Goal: Task Accomplishment & Management: Complete application form

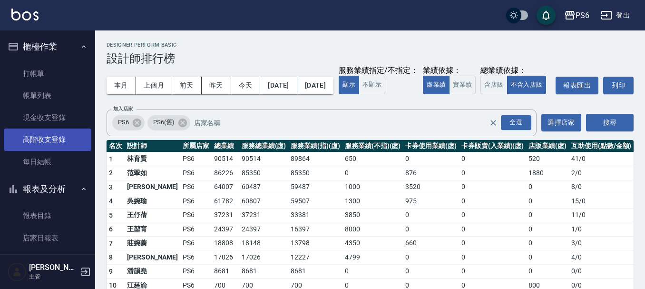
click at [68, 131] on link "高階收支登錄" at bounding box center [48, 139] width 88 height 22
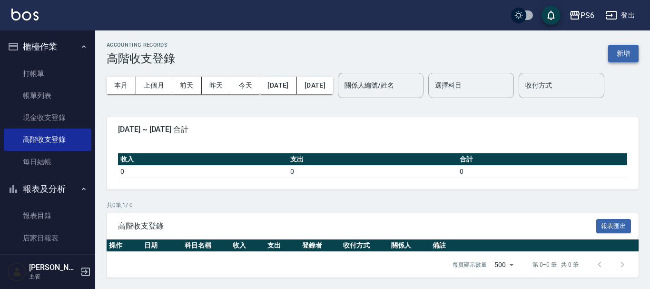
click at [620, 54] on button "新增" at bounding box center [623, 54] width 30 height 18
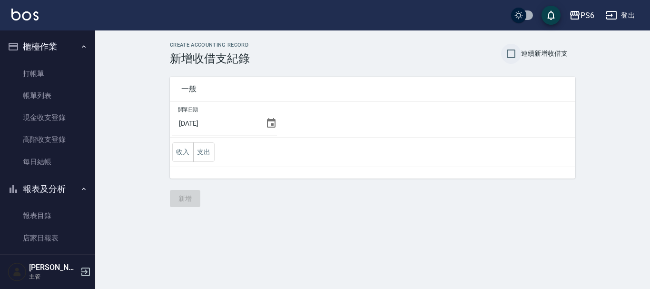
click at [511, 53] on input "連續新增收借支" at bounding box center [511, 54] width 20 height 20
checkbox input "true"
click at [202, 153] on button "支出" at bounding box center [203, 152] width 21 height 20
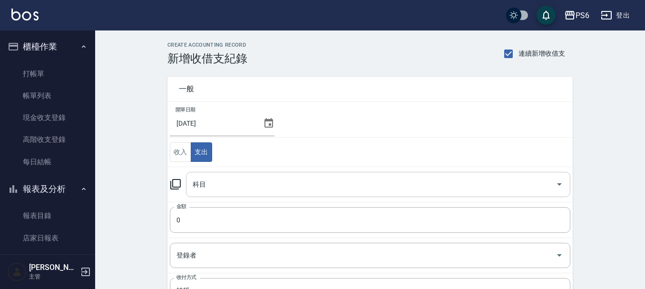
click at [301, 179] on input "科目" at bounding box center [371, 184] width 362 height 17
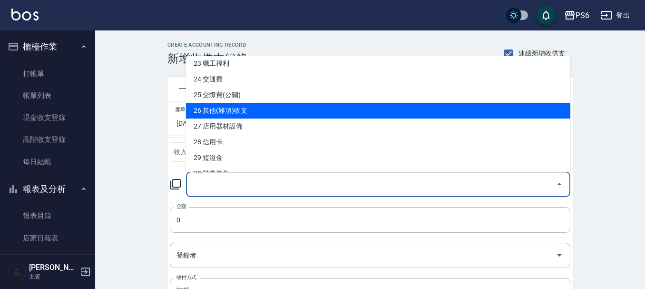
scroll to position [381, 0]
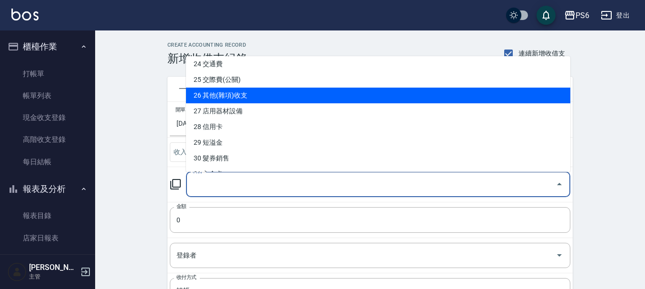
click at [239, 96] on li "26 其他(雜項)收支" at bounding box center [378, 96] width 384 height 16
type input "26 其他(雜項)收支"
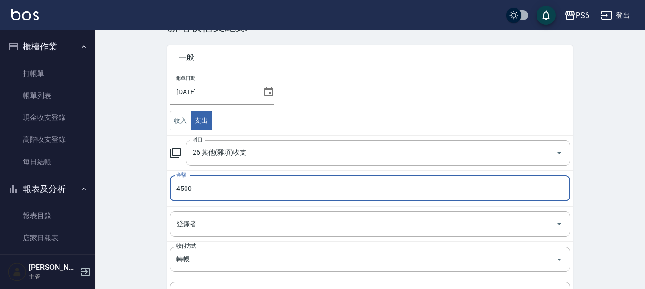
scroll to position [48, 0]
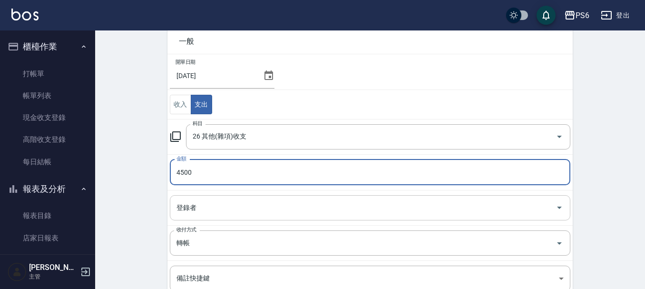
type input "4500"
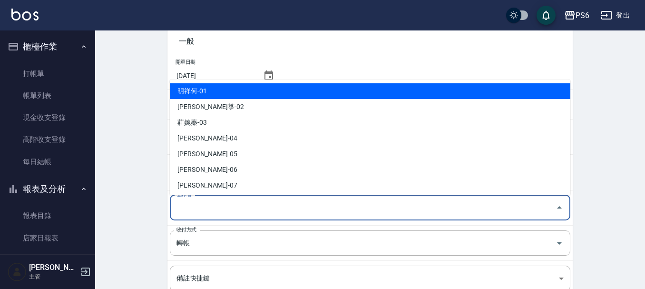
click at [231, 205] on input "登錄者" at bounding box center [363, 207] width 378 height 17
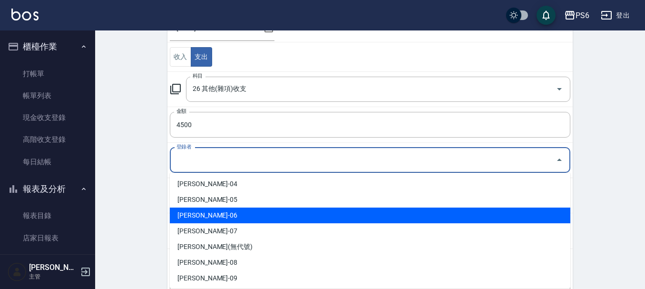
click at [226, 220] on li "[PERSON_NAME]-06" at bounding box center [370, 215] width 401 height 16
type input "[PERSON_NAME]-06"
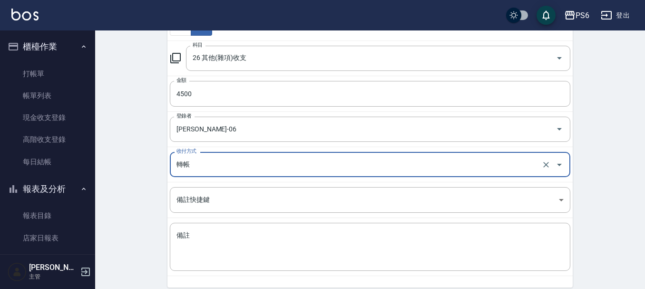
scroll to position [143, 0]
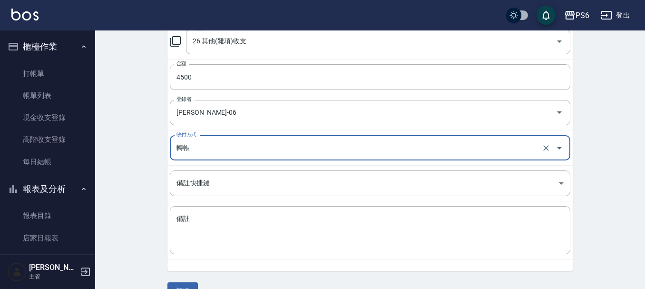
click at [206, 143] on input "轉帳" at bounding box center [356, 147] width 365 height 17
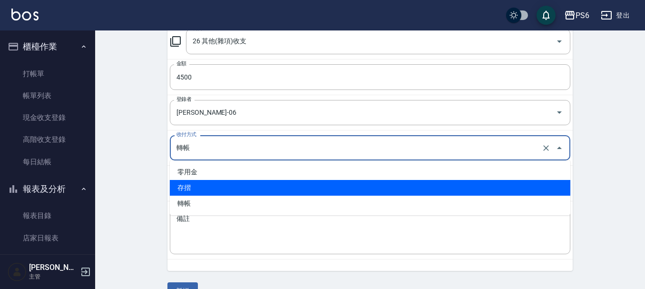
click at [207, 180] on li "存摺" at bounding box center [370, 188] width 401 height 16
click at [215, 142] on input "存摺" at bounding box center [356, 147] width 365 height 17
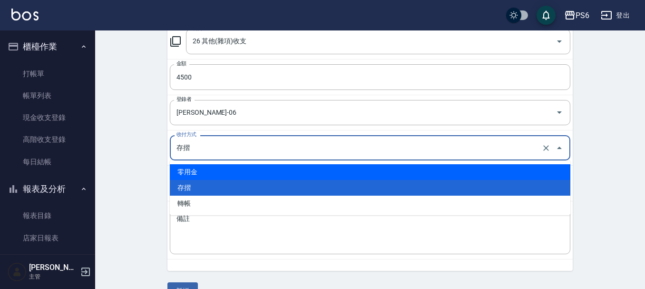
click at [210, 171] on li "零用金" at bounding box center [370, 172] width 401 height 16
type input "零用金"
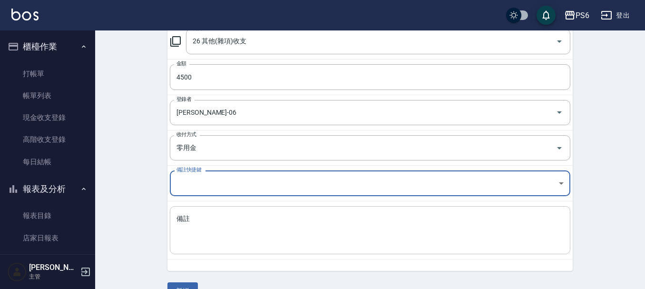
click at [229, 238] on textarea "備註" at bounding box center [369, 230] width 387 height 32
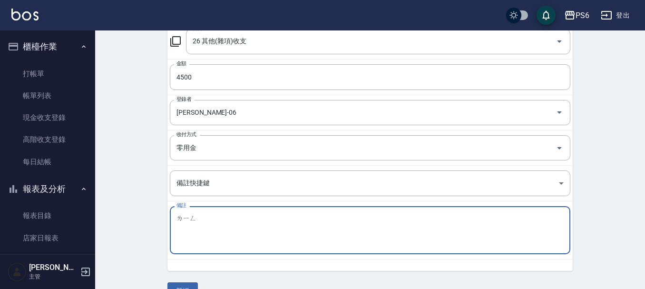
type textarea "玲"
click at [139, 116] on div "CREATE ACCOUNTING RECORD 新增收借支紀錄 連續新增收借支 一般 開單日期 2025/09/24 收入 支出 科目 26 其他(雜項)收…" at bounding box center [370, 99] width 550 height 423
click at [186, 214] on textarea "零" at bounding box center [369, 230] width 387 height 32
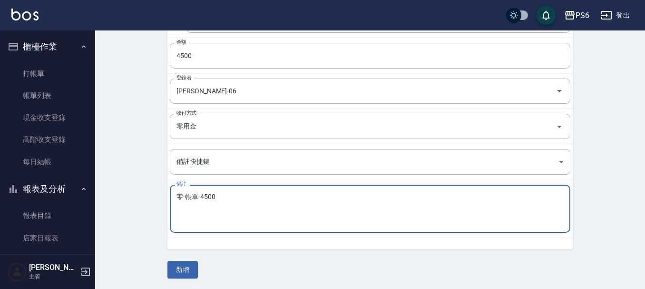
scroll to position [165, 0]
type textarea "零-帳單-4500"
click at [184, 265] on button "新增" at bounding box center [182, 269] width 30 height 18
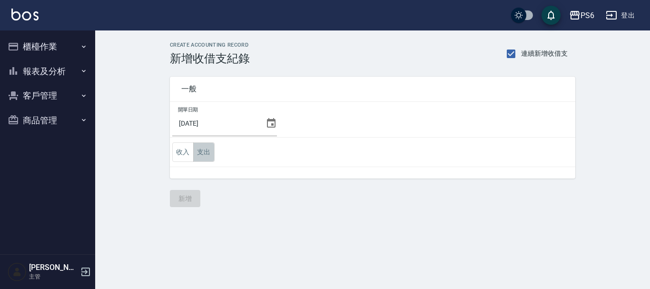
click at [207, 155] on button "支出" at bounding box center [203, 152] width 21 height 20
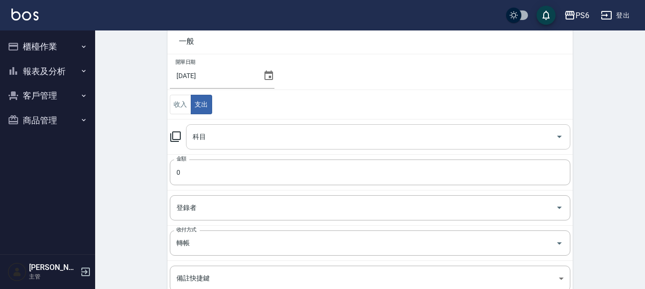
click at [207, 132] on input "科目" at bounding box center [371, 136] width 362 height 17
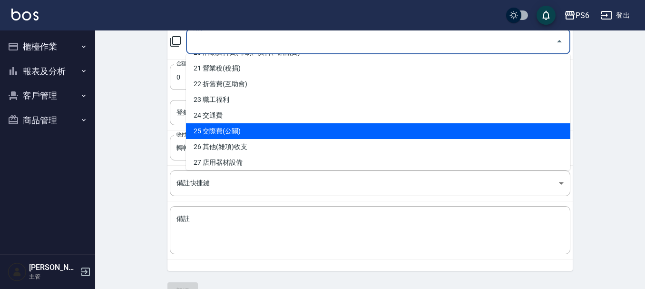
scroll to position [333, 0]
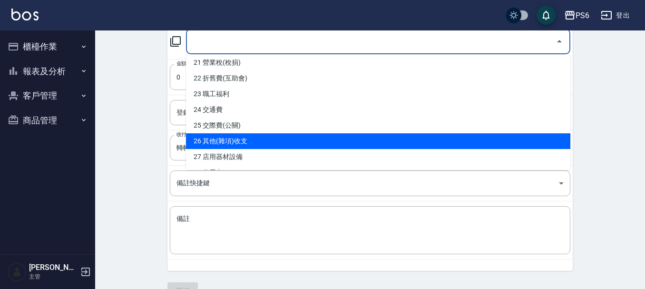
click at [237, 134] on li "26 其他(雜項)收支" at bounding box center [378, 141] width 384 height 16
type input "26 其他(雜項)收支"
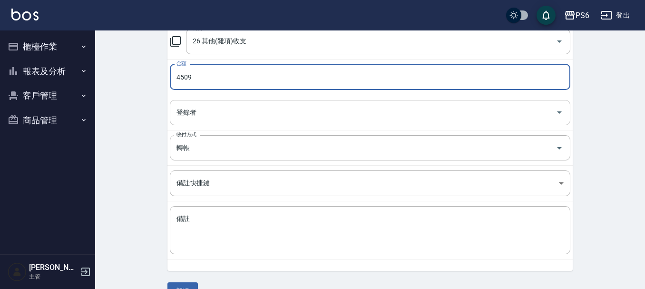
type input "4509"
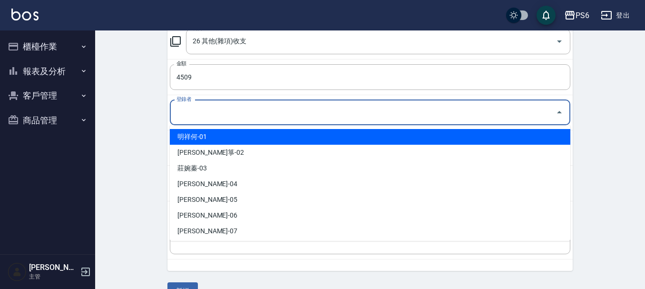
click at [197, 111] on input "登錄者" at bounding box center [363, 112] width 378 height 17
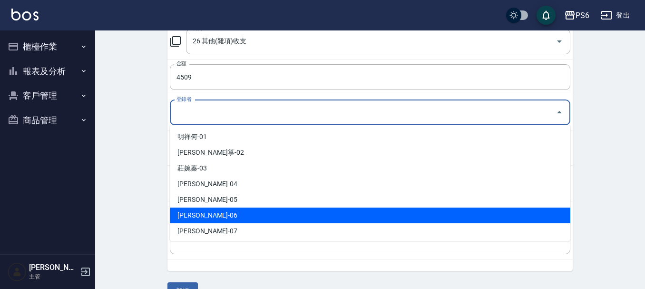
click at [213, 217] on li "[PERSON_NAME]-06" at bounding box center [370, 215] width 401 height 16
type input "[PERSON_NAME]-06"
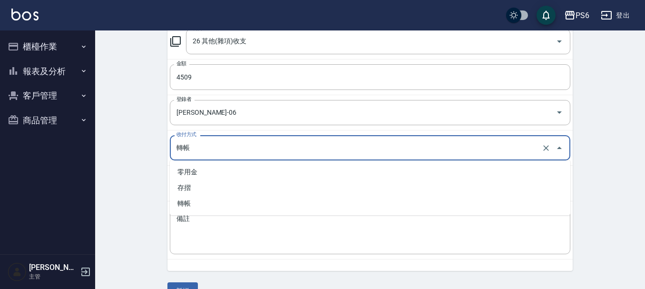
click at [205, 151] on input "轉帳" at bounding box center [356, 147] width 365 height 17
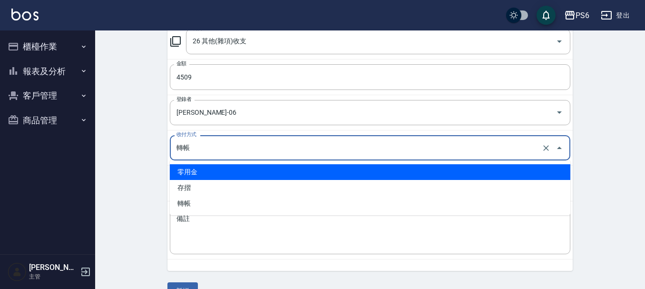
click at [204, 176] on li "零用金" at bounding box center [370, 172] width 401 height 16
type input "零用金"
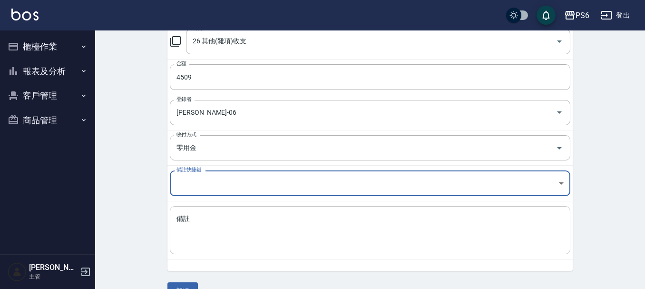
click at [206, 216] on textarea "備註" at bounding box center [369, 230] width 387 height 32
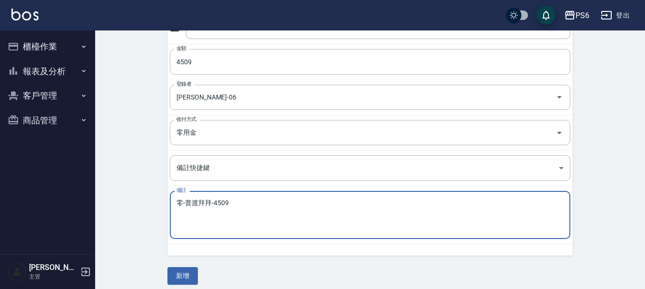
scroll to position [165, 0]
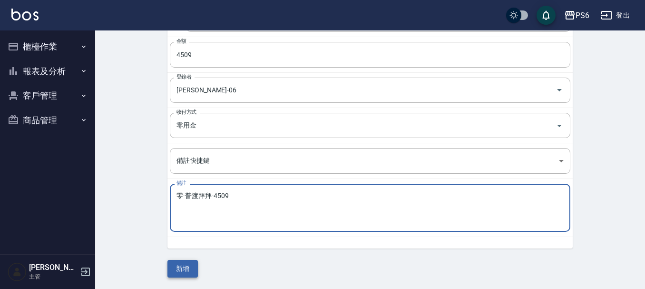
type textarea "零-普渡拜拜-4509"
click at [183, 273] on div "CREATE ACCOUNTING RECORD 新增收借支紀錄 連續新增收借支 一般 開單日期 [DATE] 收入 支出 科目 26 其他(雜項)收支 科目…" at bounding box center [370, 76] width 550 height 423
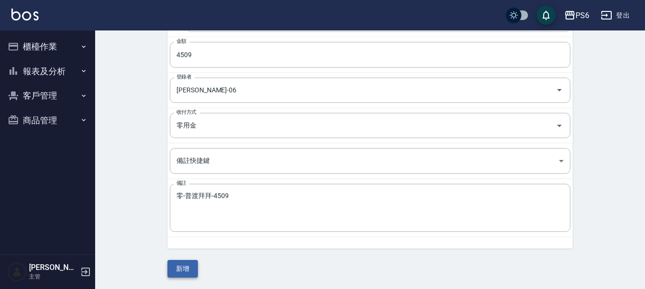
click at [184, 270] on button "新增" at bounding box center [182, 269] width 30 height 18
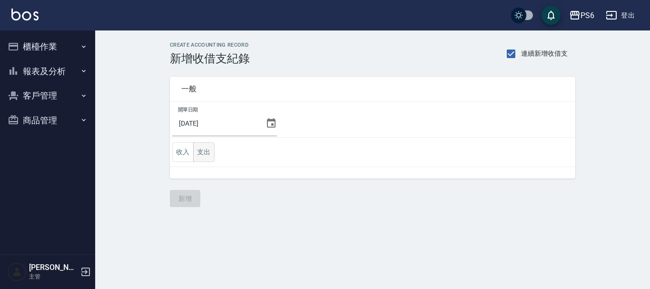
click at [201, 155] on button "支出" at bounding box center [203, 152] width 21 height 20
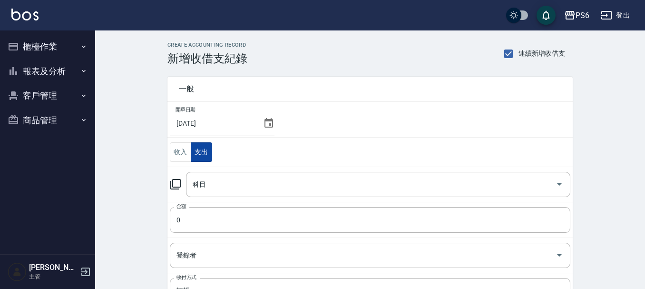
scroll to position [48, 0]
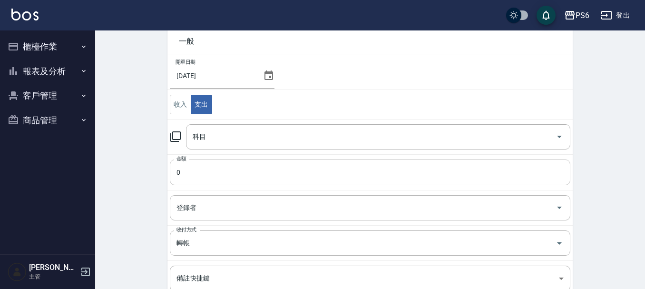
click at [194, 167] on input "0" at bounding box center [370, 172] width 401 height 26
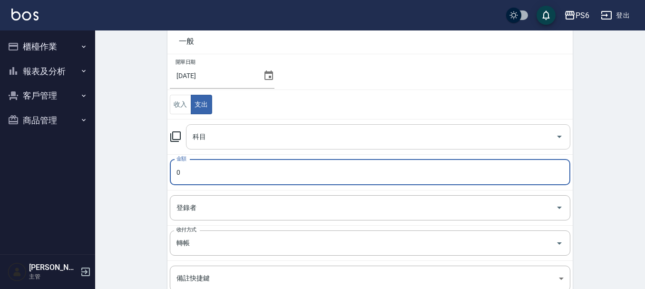
click at [230, 147] on div "科目" at bounding box center [378, 136] width 384 height 25
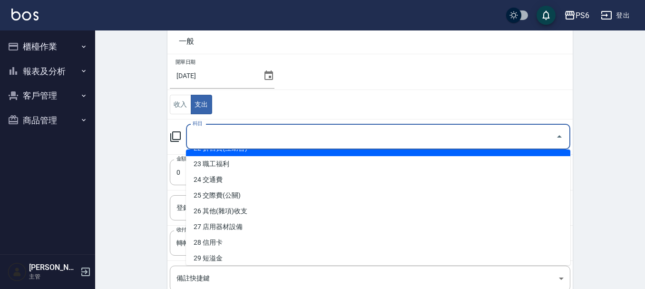
scroll to position [381, 0]
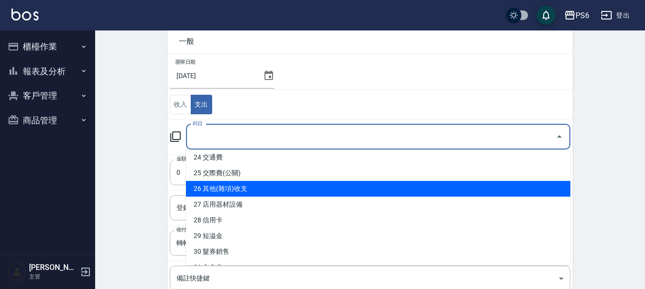
click at [248, 184] on li "26 其他(雜項)收支" at bounding box center [378, 189] width 384 height 16
type input "26 其他(雜項)收支"
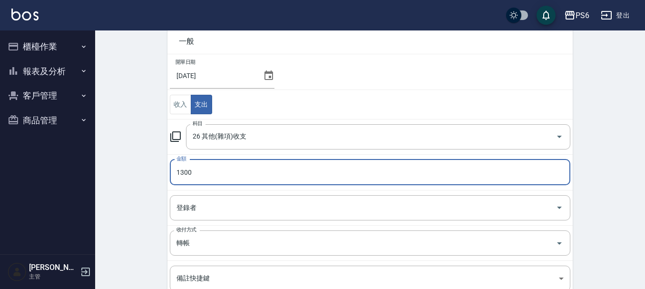
type input "1300"
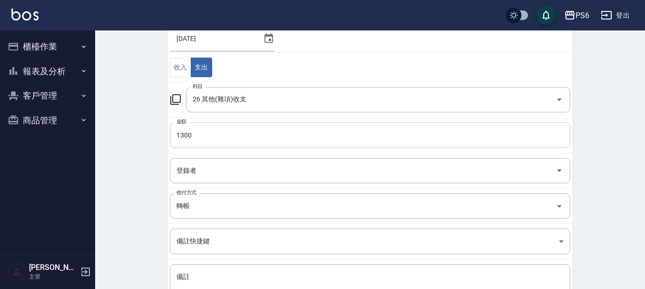
scroll to position [95, 0]
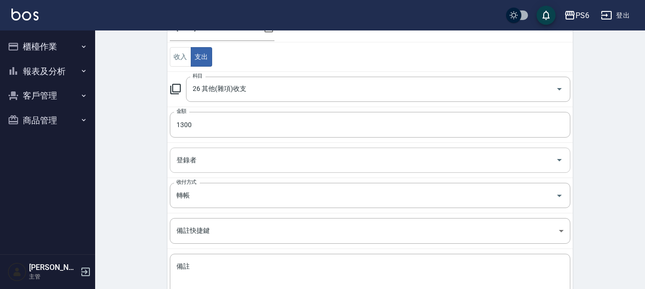
click at [217, 161] on input "登錄者" at bounding box center [363, 160] width 378 height 17
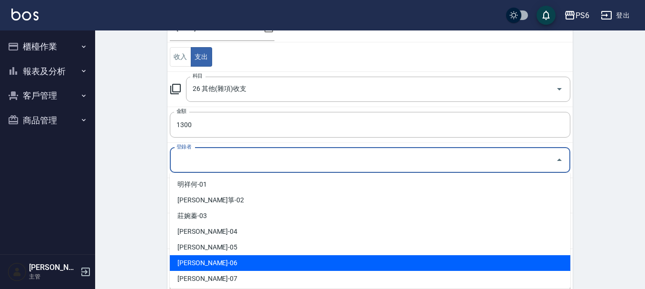
click at [205, 260] on li "[PERSON_NAME]-06" at bounding box center [370, 263] width 401 height 16
type input "[PERSON_NAME]-06"
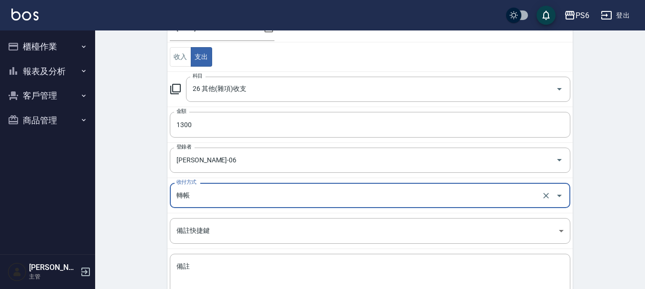
click at [206, 195] on input "轉帳" at bounding box center [356, 195] width 365 height 17
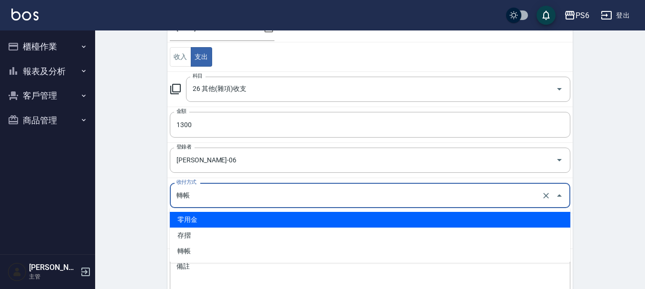
click at [206, 215] on li "零用金" at bounding box center [370, 220] width 401 height 16
type input "零用金"
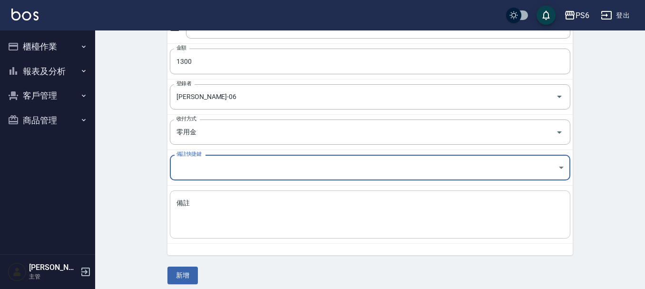
scroll to position [165, 0]
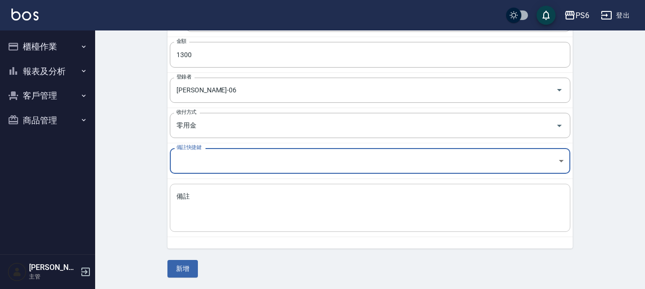
click at [210, 209] on textarea "備註" at bounding box center [369, 208] width 387 height 32
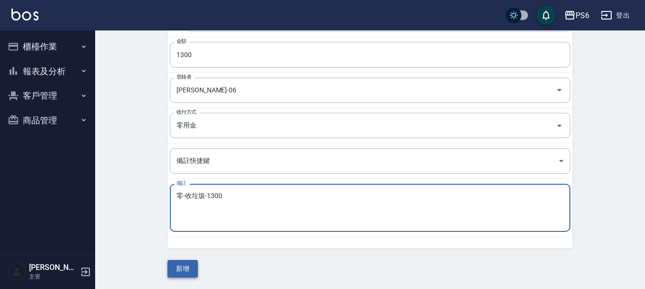
type textarea "零-收垃圾-1300"
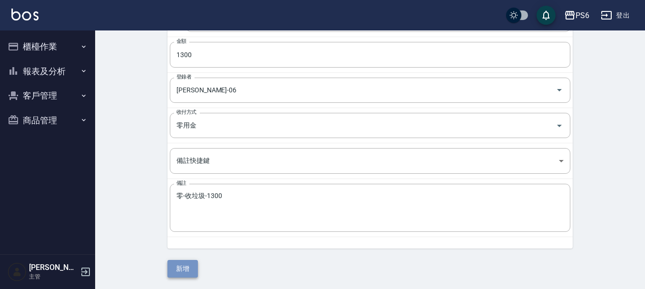
click at [187, 266] on button "新增" at bounding box center [182, 269] width 30 height 18
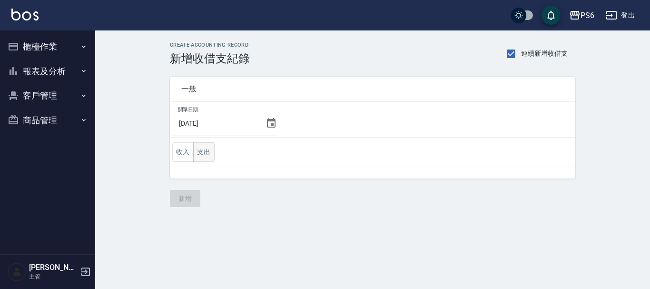
click at [207, 156] on button "支出" at bounding box center [203, 152] width 21 height 20
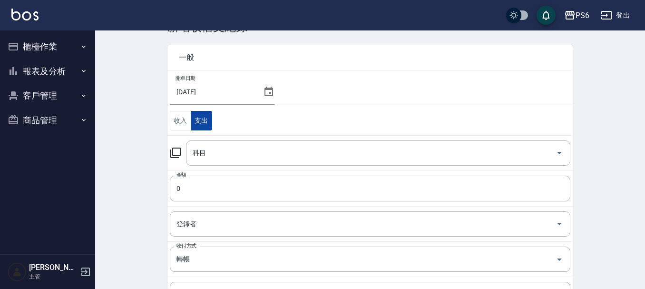
scroll to position [48, 0]
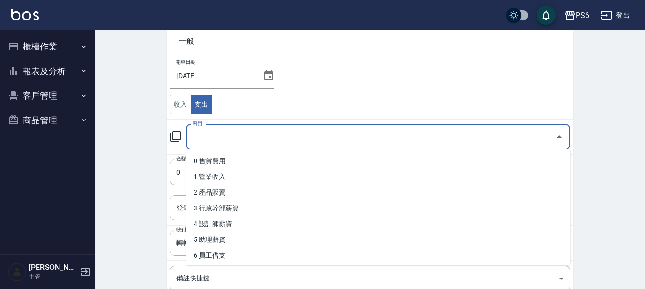
click at [205, 136] on input "科目" at bounding box center [371, 136] width 362 height 17
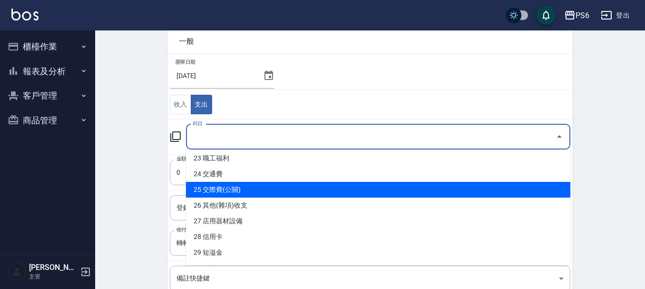
scroll to position [381, 0]
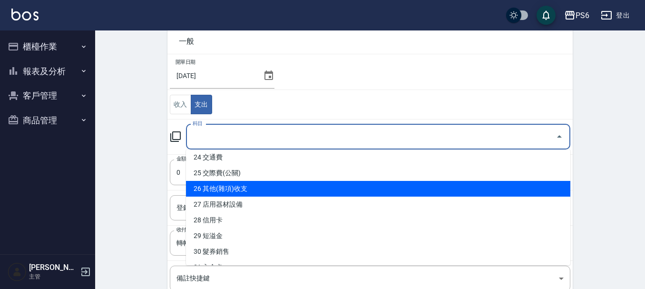
click at [244, 185] on li "26 其他(雜項)收支" at bounding box center [378, 189] width 384 height 16
type input "26 其他(雜項)收支"
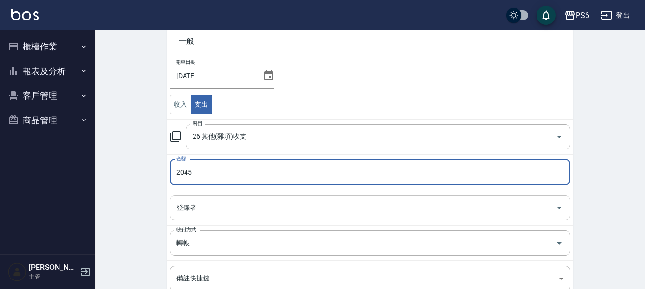
type input "2045"
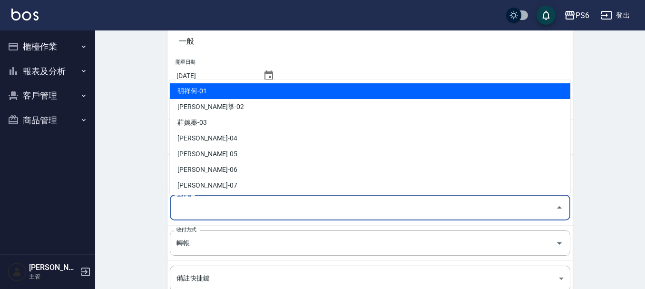
drag, startPoint x: 217, startPoint y: 202, endPoint x: 218, endPoint y: 194, distance: 8.1
click at [218, 202] on input "登錄者" at bounding box center [363, 207] width 378 height 17
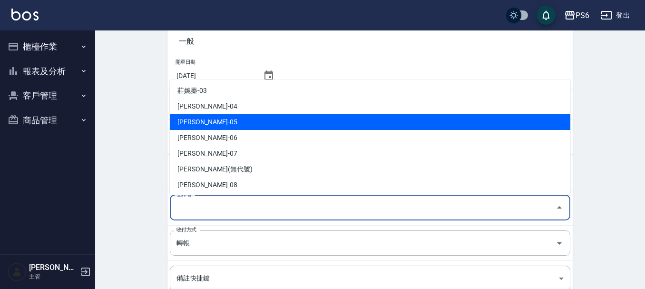
scroll to position [48, 0]
click at [208, 122] on li "李佳凌-06" at bounding box center [370, 122] width 401 height 16
type input "李佳凌-06"
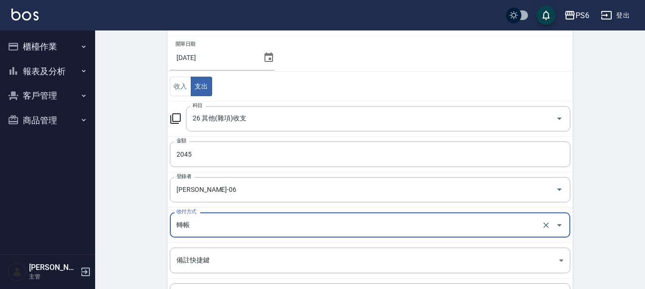
scroll to position [95, 0]
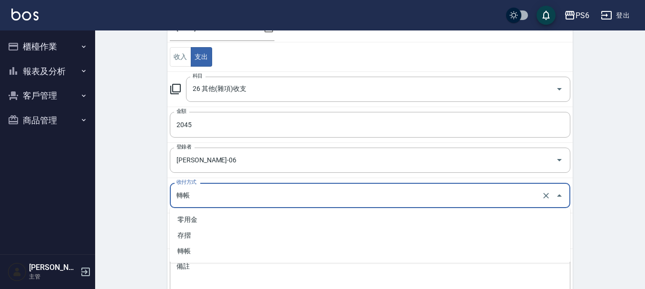
click at [205, 194] on input "轉帳" at bounding box center [356, 195] width 365 height 17
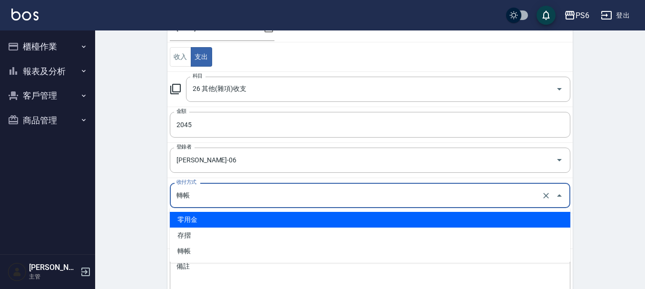
click at [202, 220] on li "零用金" at bounding box center [370, 220] width 401 height 16
type input "零用金"
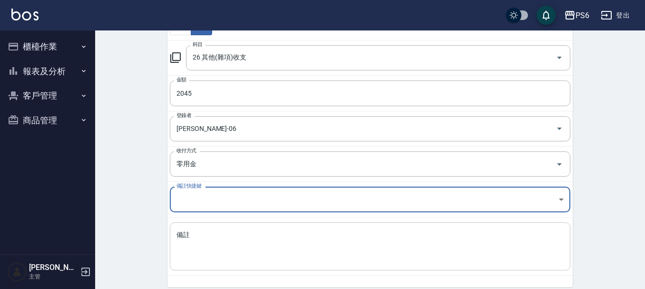
scroll to position [143, 0]
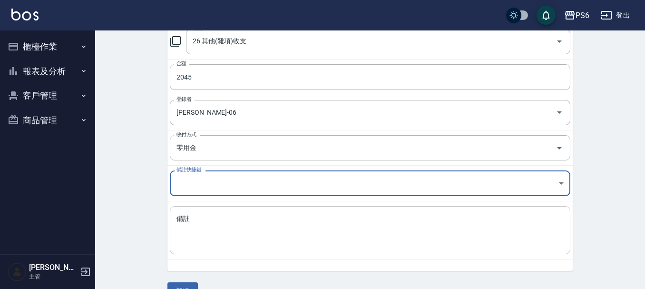
click at [203, 220] on textarea "備註" at bounding box center [369, 230] width 387 height 32
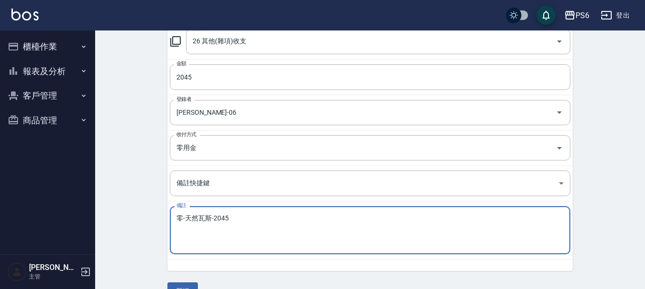
scroll to position [165, 0]
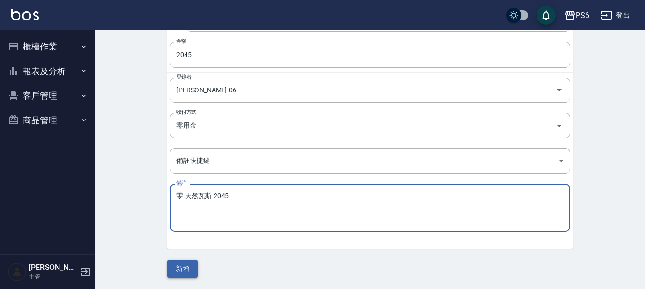
type textarea "零-天然瓦斯-2045"
click at [185, 271] on button "新增" at bounding box center [182, 269] width 30 height 18
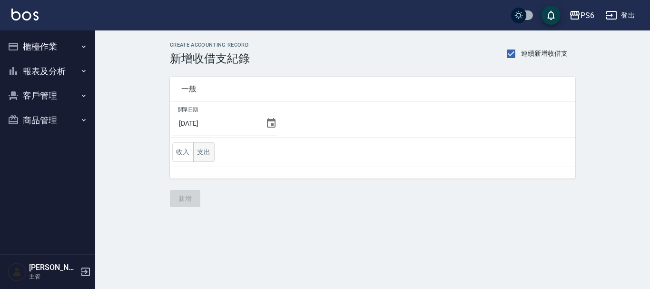
click at [210, 153] on button "支出" at bounding box center [203, 152] width 21 height 20
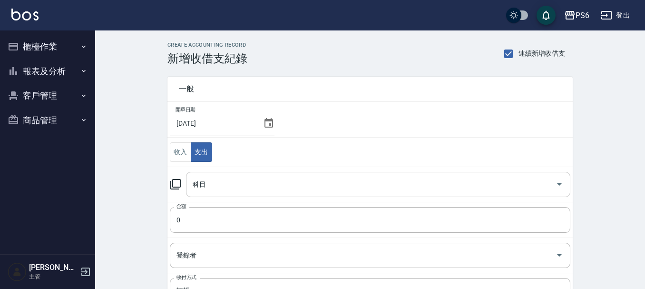
click at [226, 182] on input "科目" at bounding box center [371, 184] width 362 height 17
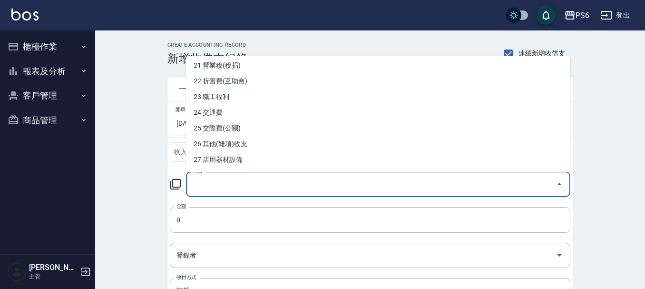
scroll to position [333, 0]
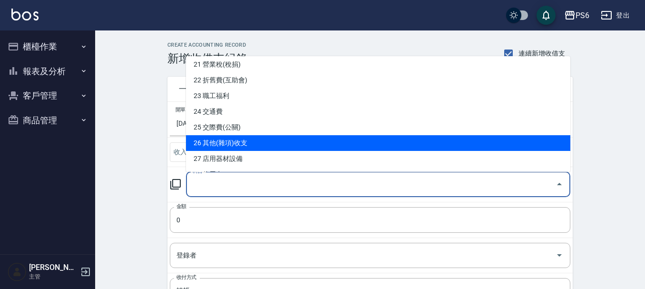
click at [273, 139] on li "26 其他(雜項)收支" at bounding box center [378, 143] width 384 height 16
type input "26 其他(雜項)收支"
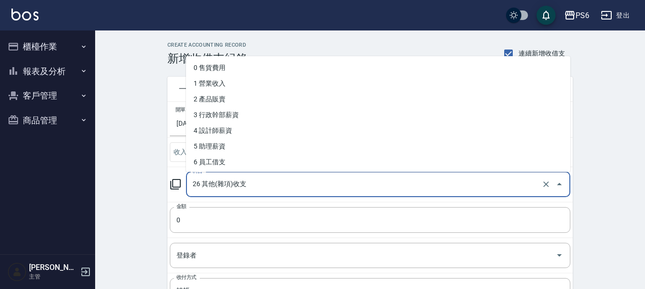
click at [225, 186] on input "26 其他(雜項)收支" at bounding box center [364, 184] width 349 height 17
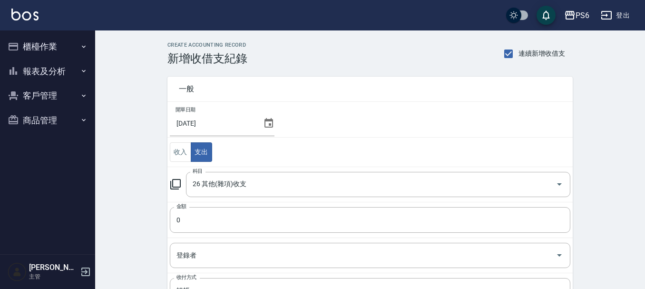
click at [129, 184] on div "CREATE ACCOUNTING RECORD 新增收借支紀錄 連續新增收借支 一般 開單日期 [DATE] 收入 支出 科目 26 其他(雜項)收支 科目…" at bounding box center [370, 241] width 550 height 423
click at [214, 226] on input "0" at bounding box center [370, 220] width 401 height 26
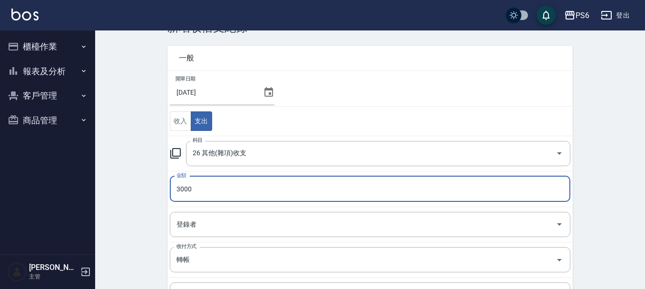
scroll to position [48, 0]
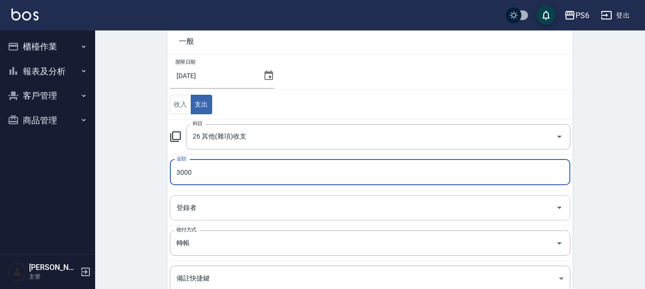
type input "3000"
click at [235, 199] on input "登錄者" at bounding box center [363, 207] width 378 height 17
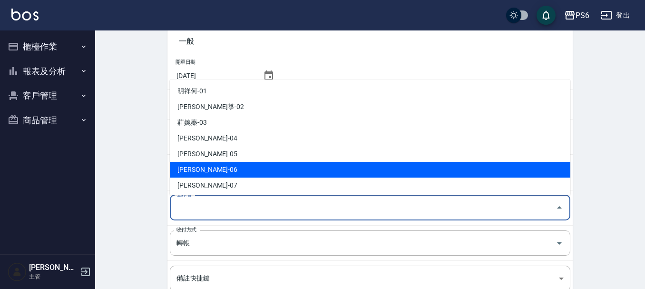
click at [210, 168] on li "[PERSON_NAME]-06" at bounding box center [370, 170] width 401 height 16
type input "[PERSON_NAME]-06"
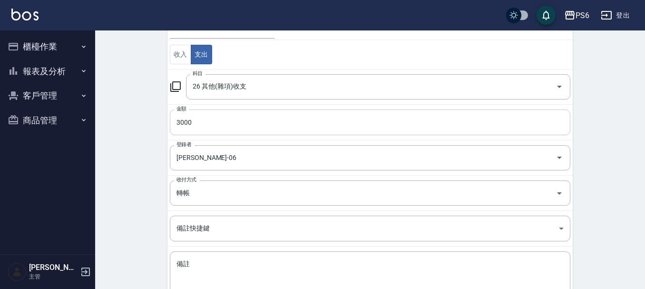
scroll to position [143, 0]
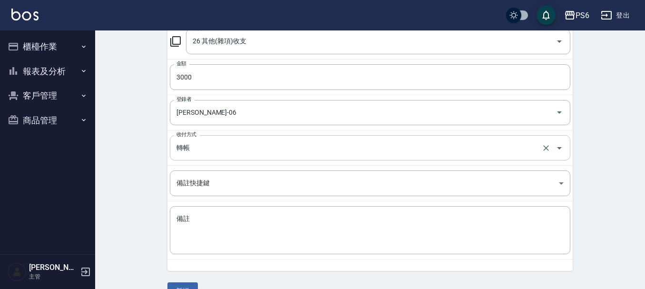
click at [215, 146] on input "轉帳" at bounding box center [356, 147] width 365 height 17
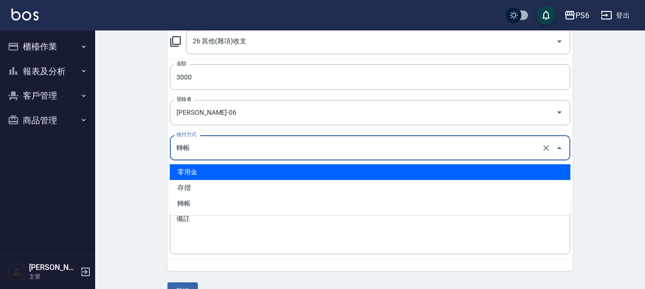
click at [216, 166] on li "零用金" at bounding box center [370, 172] width 401 height 16
type input "零用金"
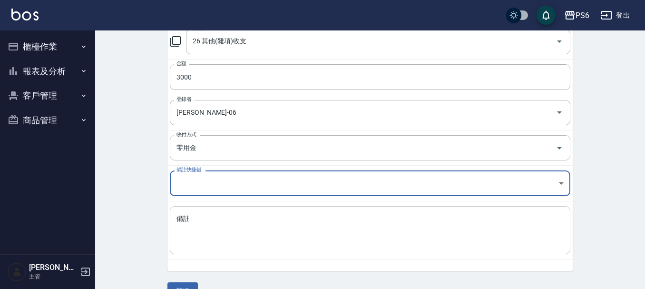
click at [216, 241] on textarea "備註" at bounding box center [369, 230] width 387 height 32
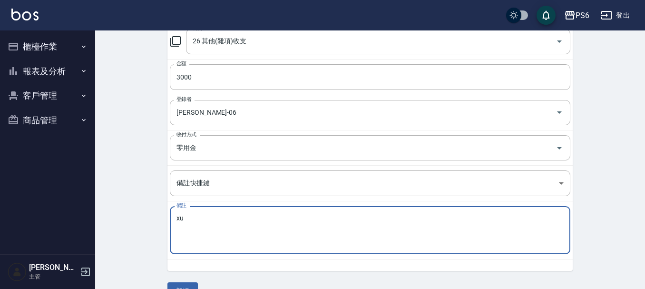
type textarea "x"
click at [241, 228] on textarea "零-溫朔" at bounding box center [369, 230] width 387 height 32
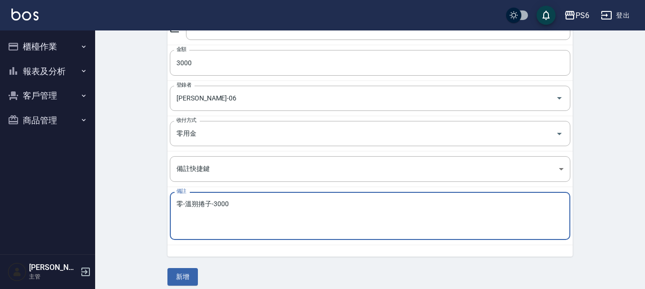
scroll to position [165, 0]
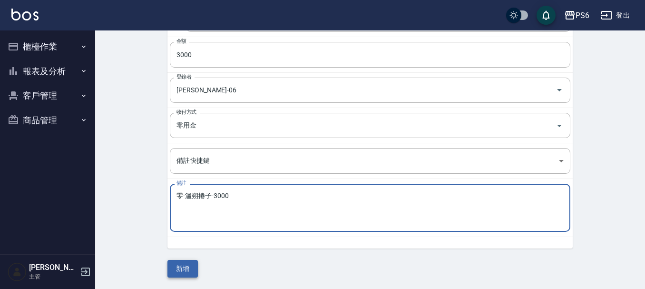
type textarea "零-溫朔捲子-3000"
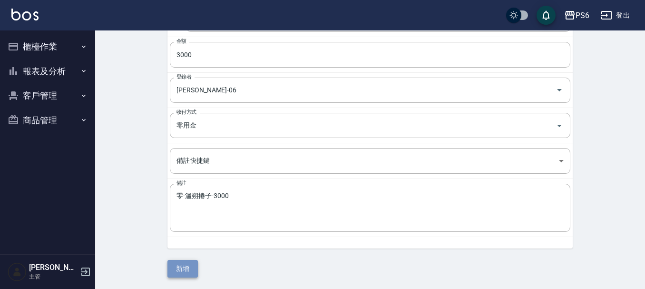
click at [189, 269] on button "新增" at bounding box center [182, 269] width 30 height 18
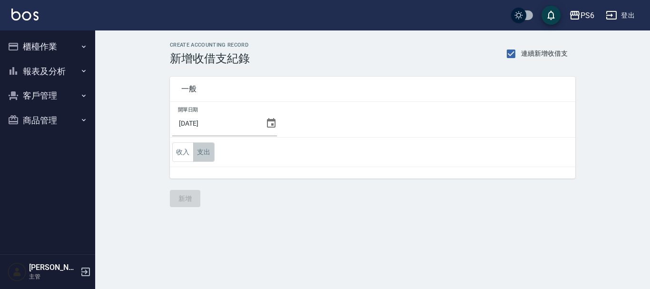
click at [209, 151] on button "支出" at bounding box center [203, 152] width 21 height 20
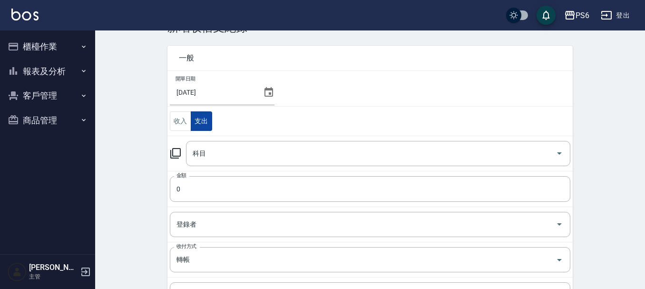
scroll to position [48, 0]
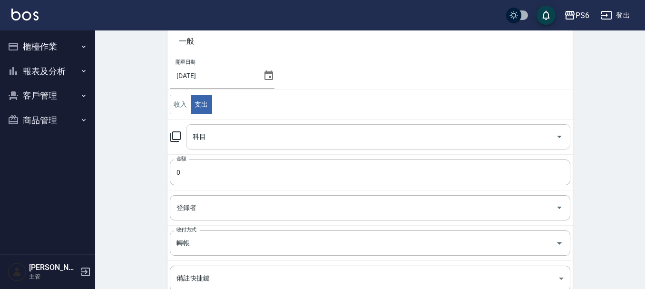
click at [218, 138] on input "科目" at bounding box center [371, 136] width 362 height 17
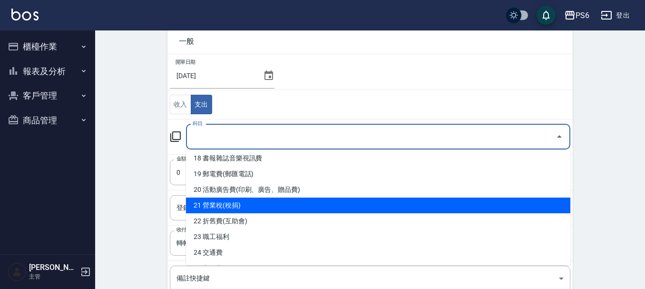
scroll to position [333, 0]
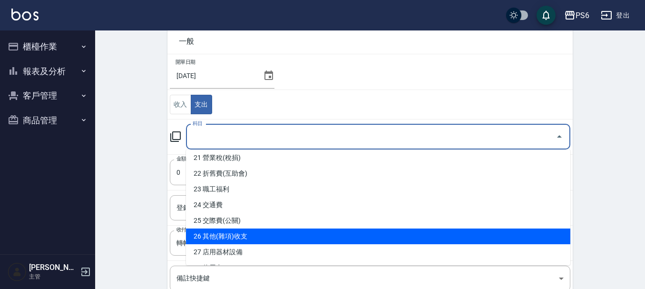
click at [258, 233] on li "26 其他(雜項)收支" at bounding box center [378, 236] width 384 height 16
type input "26 其他(雜項)收支"
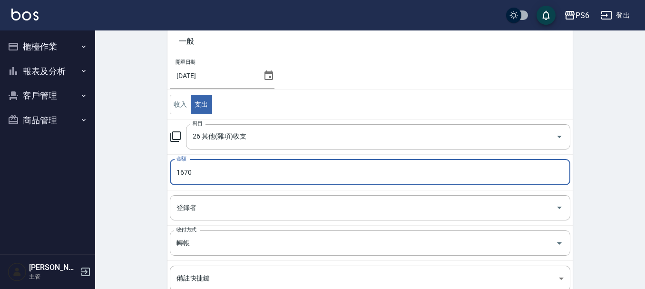
type input "1670"
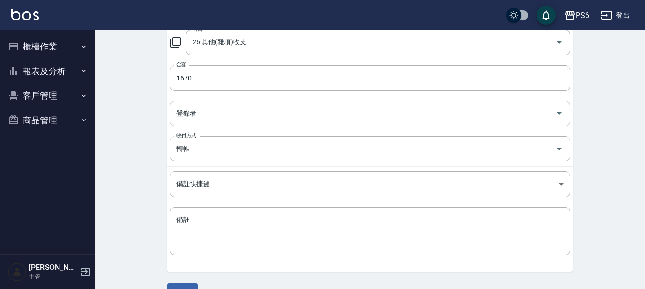
scroll to position [143, 0]
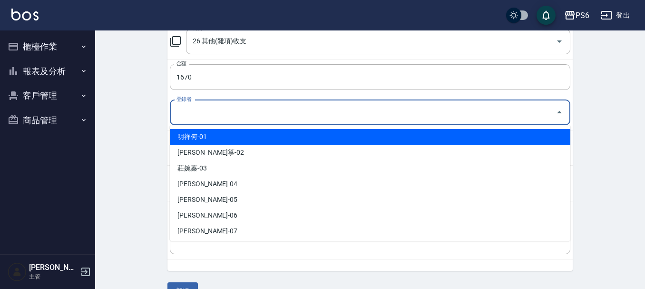
click at [221, 106] on input "登錄者" at bounding box center [363, 112] width 378 height 17
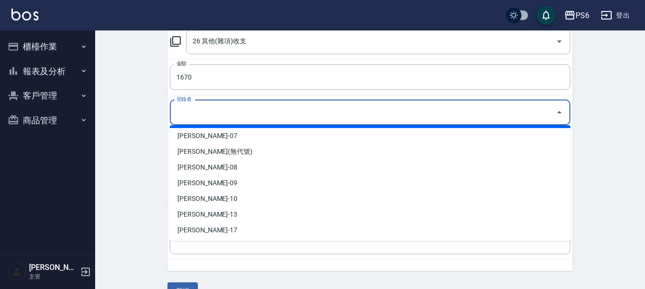
scroll to position [48, 0]
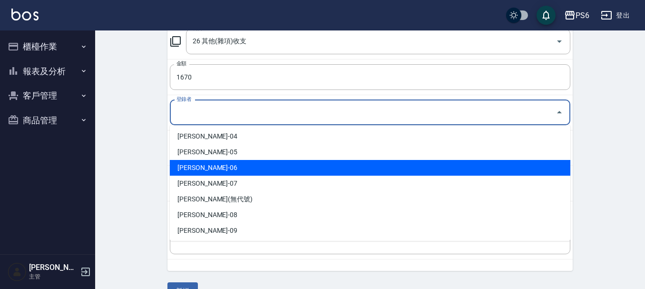
click at [223, 162] on li "李佳凌-06" at bounding box center [370, 168] width 401 height 16
type input "李佳凌-06"
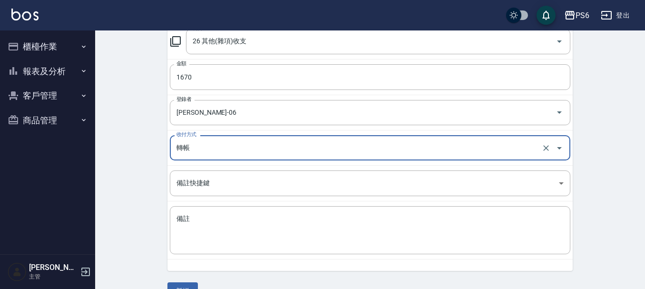
click at [207, 147] on input "轉帳" at bounding box center [356, 147] width 365 height 17
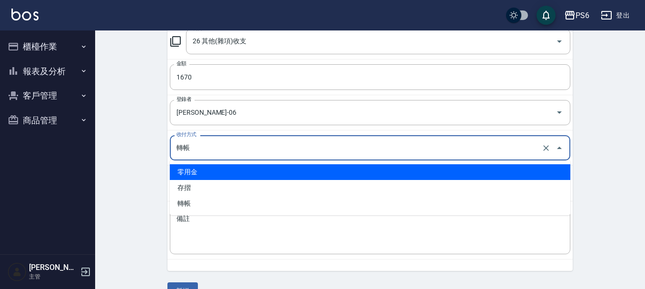
click at [206, 174] on li "零用金" at bounding box center [370, 172] width 401 height 16
type input "零用金"
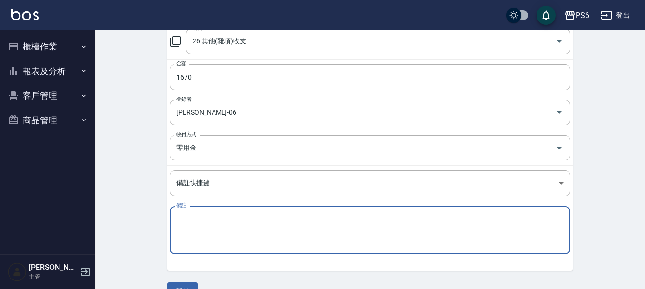
click at [191, 225] on textarea "備註" at bounding box center [369, 230] width 387 height 32
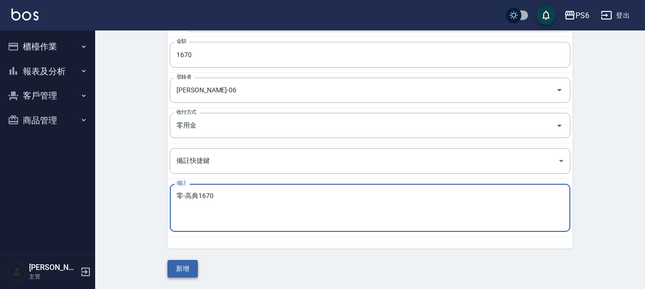
type textarea "零-高典1670"
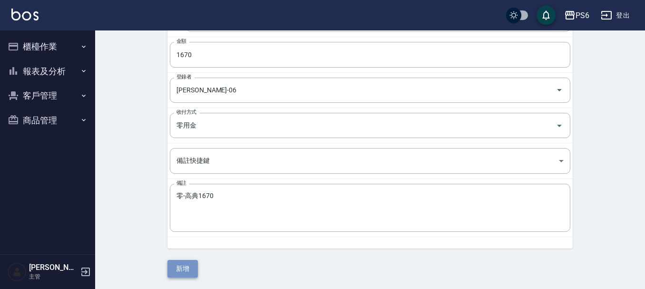
click at [189, 269] on button "新增" at bounding box center [182, 269] width 30 height 18
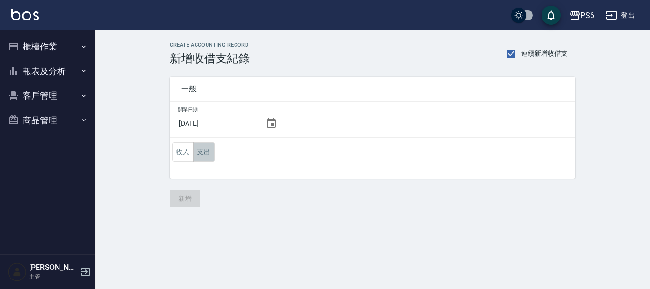
click at [200, 155] on button "支出" at bounding box center [203, 152] width 21 height 20
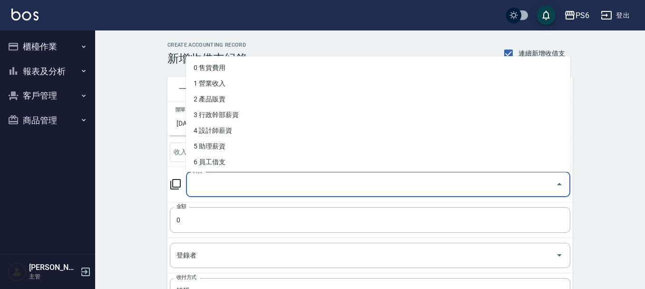
click at [239, 188] on input "科目" at bounding box center [371, 184] width 362 height 17
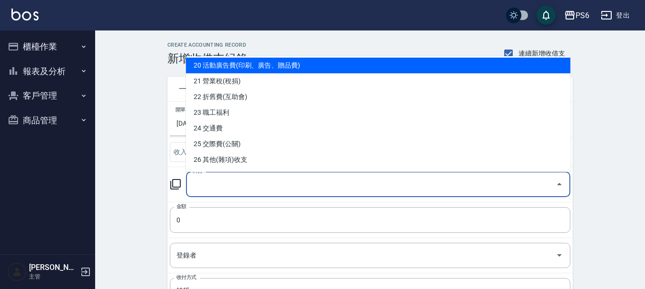
scroll to position [333, 0]
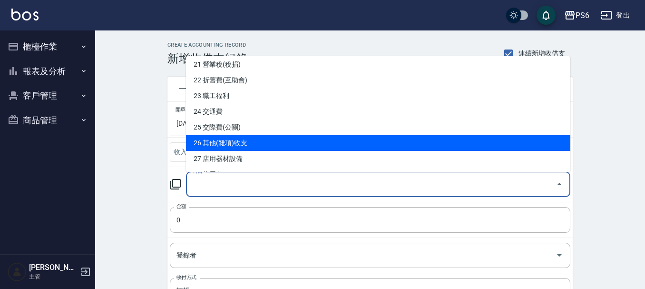
click at [261, 138] on li "26 其他(雜項)收支" at bounding box center [378, 143] width 384 height 16
type input "26 其他(雜項)收支"
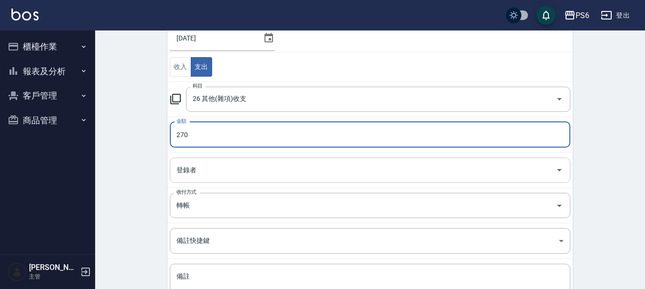
scroll to position [95, 0]
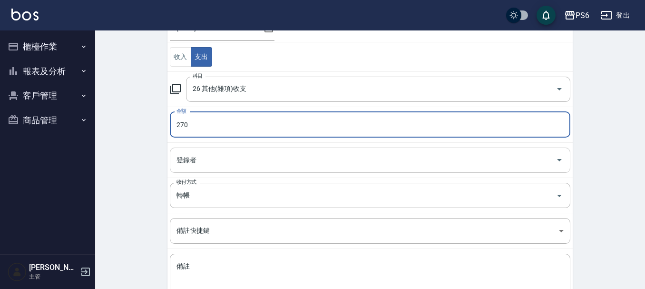
type input "270"
click at [233, 156] on input "登錄者" at bounding box center [363, 160] width 378 height 17
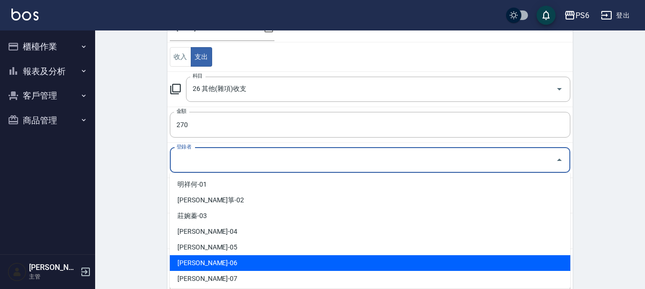
click at [209, 257] on li "[PERSON_NAME]-06" at bounding box center [370, 263] width 401 height 16
type input "[PERSON_NAME]-06"
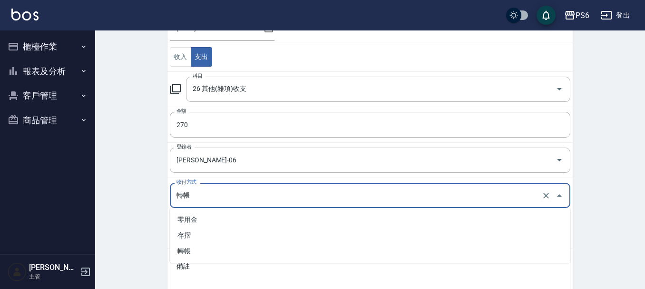
click at [221, 197] on input "轉帳" at bounding box center [356, 195] width 365 height 17
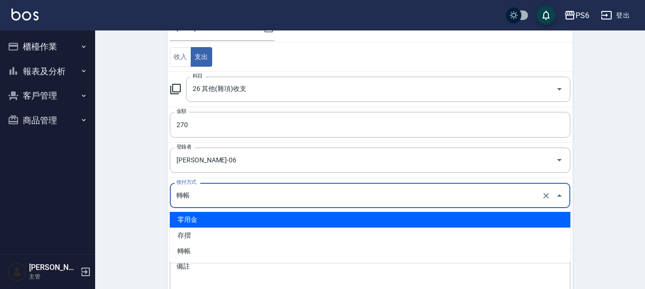
click at [198, 220] on li "零用金" at bounding box center [370, 220] width 401 height 16
type input "零用金"
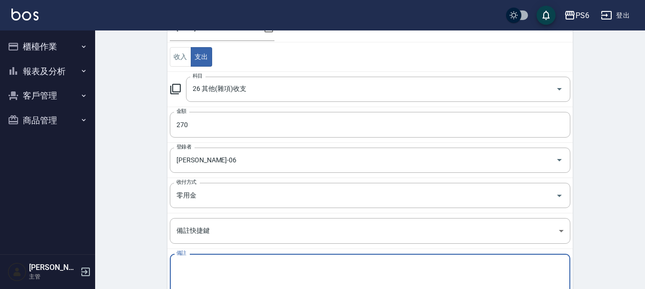
click at [203, 262] on textarea "備註" at bounding box center [369, 278] width 387 height 32
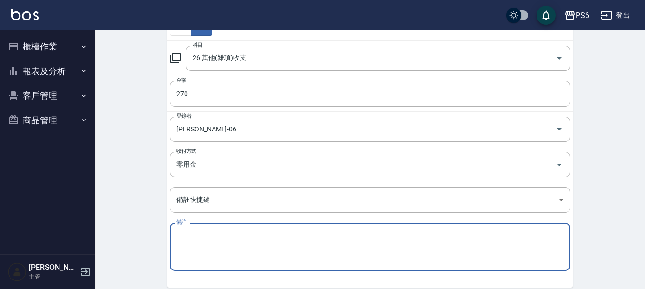
scroll to position [143, 0]
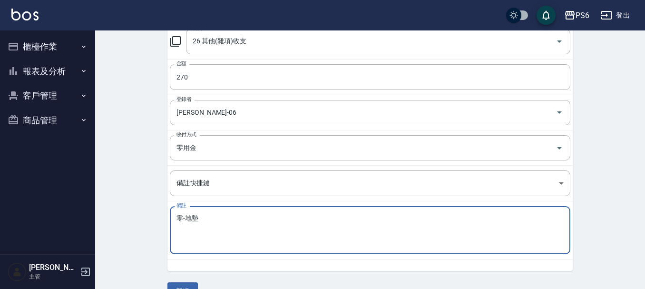
click at [206, 220] on textarea "零-地墊" at bounding box center [369, 230] width 387 height 32
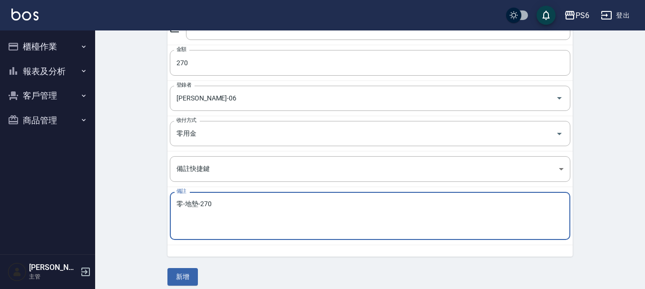
scroll to position [165, 0]
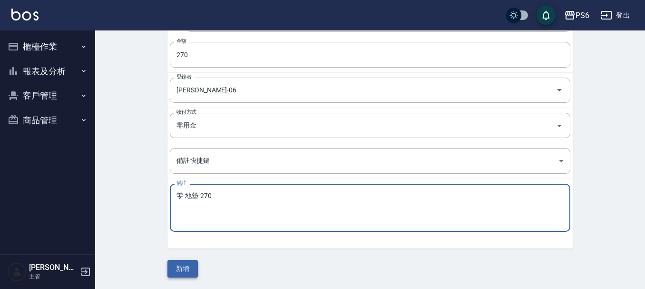
type textarea "零-地墊-270"
click at [179, 265] on button "新增" at bounding box center [182, 269] width 30 height 18
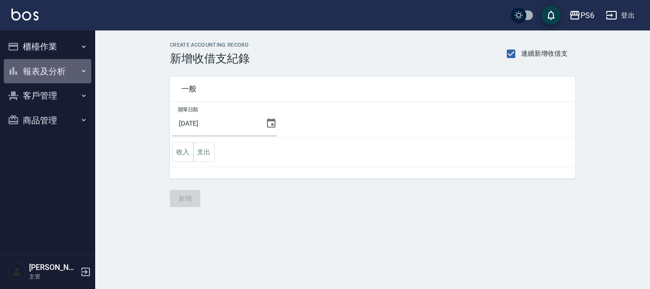
click at [51, 70] on button "報表及分析" at bounding box center [48, 71] width 88 height 25
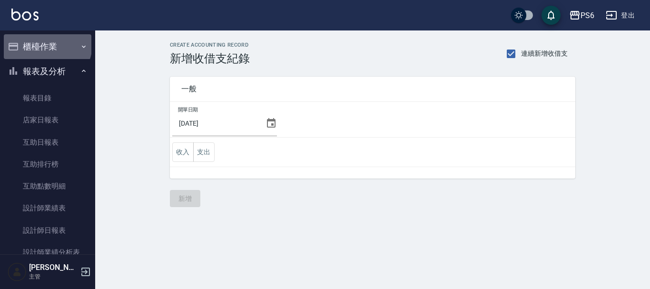
click at [47, 45] on button "櫃檯作業" at bounding box center [48, 46] width 88 height 25
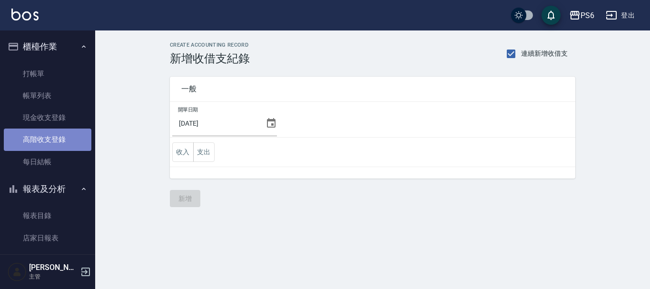
click at [58, 145] on link "高階收支登錄" at bounding box center [48, 139] width 88 height 22
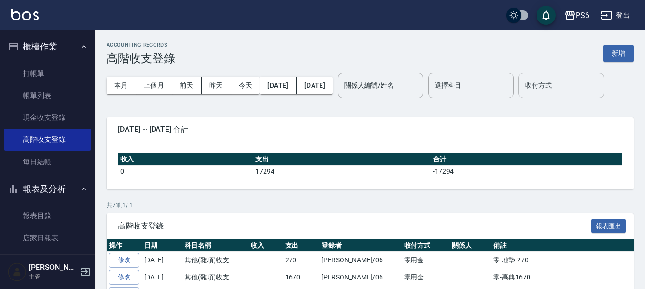
click at [523, 94] on input "收付方式" at bounding box center [561, 85] width 77 height 17
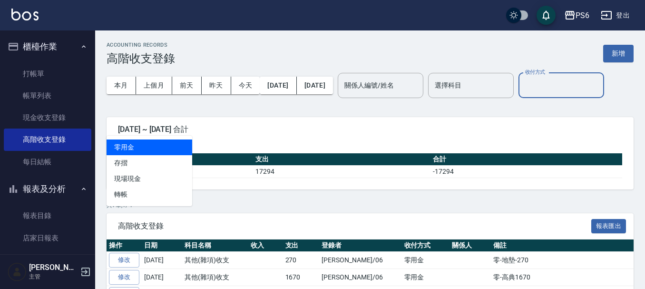
click at [144, 148] on li "零用金" at bounding box center [150, 147] width 86 height 16
type input "零用金"
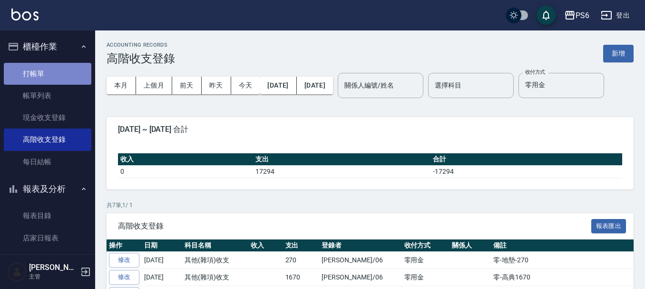
click at [49, 74] on link "打帳單" at bounding box center [48, 74] width 88 height 22
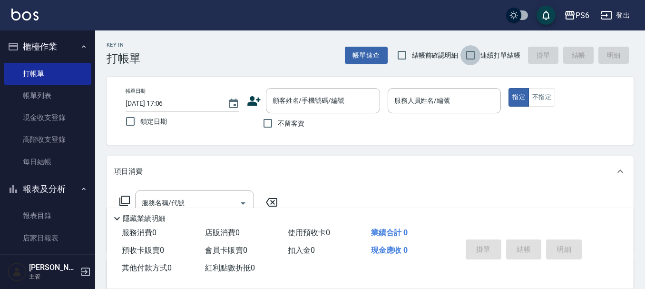
click at [472, 49] on input "連續打單結帳" at bounding box center [471, 55] width 20 height 20
checkbox input "true"
drag, startPoint x: 272, startPoint y: 122, endPoint x: 479, endPoint y: 122, distance: 206.9
click at [300, 122] on label "不留客資" at bounding box center [281, 123] width 47 height 20
click at [278, 122] on input "不留客資" at bounding box center [268, 123] width 20 height 20
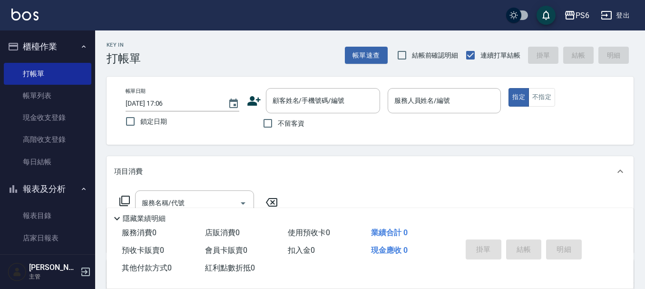
checkbox input "true"
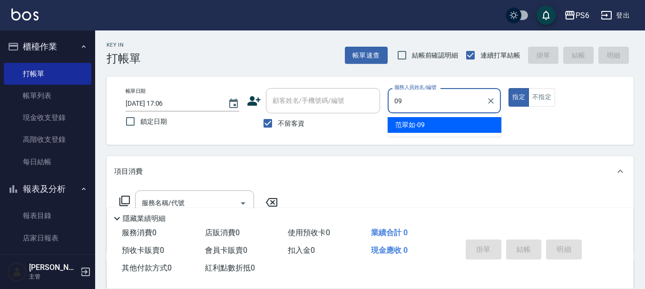
type input "[PERSON_NAME]-09"
type button "true"
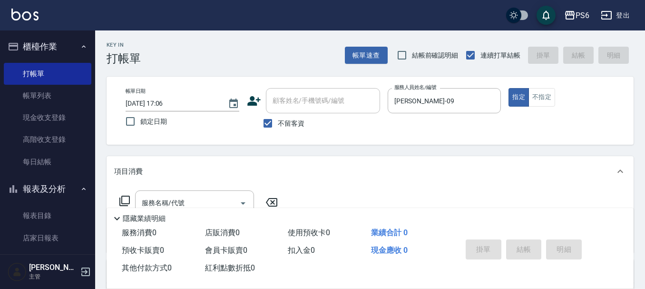
scroll to position [48, 0]
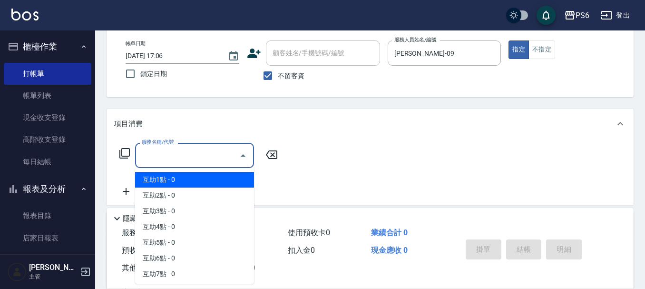
click at [203, 164] on input "服務名稱/代號" at bounding box center [187, 155] width 96 height 17
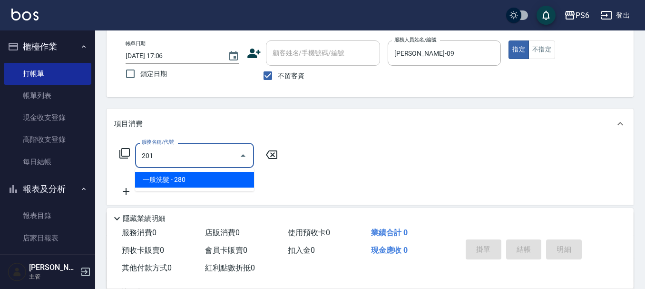
type input "一般洗髮(201)"
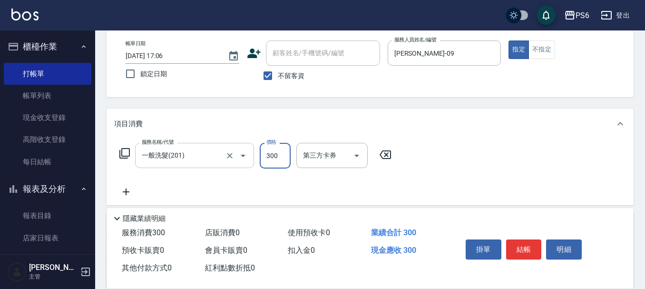
type input "300"
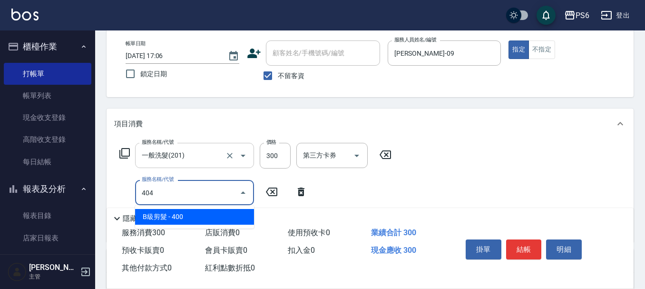
type input "B級剪髮(404)"
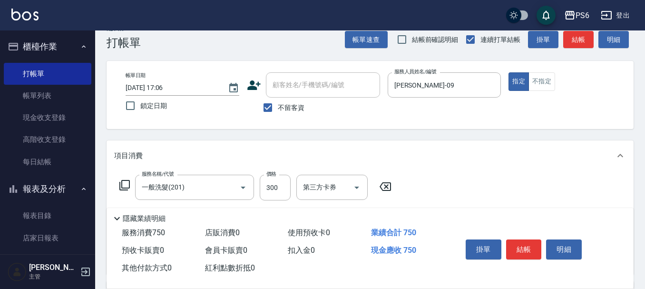
scroll to position [0, 0]
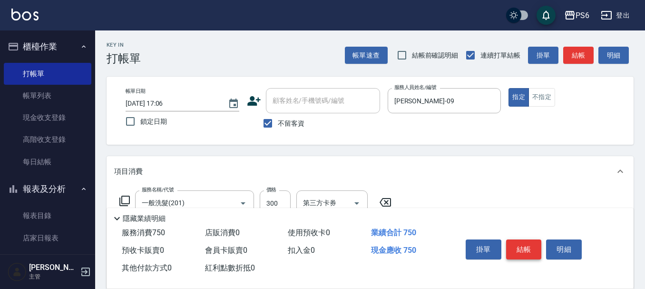
type input "450"
click at [518, 241] on button "結帳" at bounding box center [524, 249] width 36 height 20
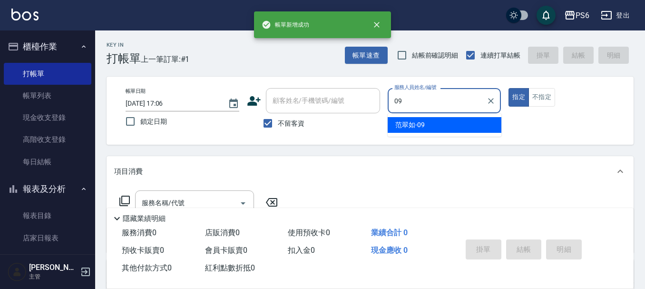
type input "[PERSON_NAME]-09"
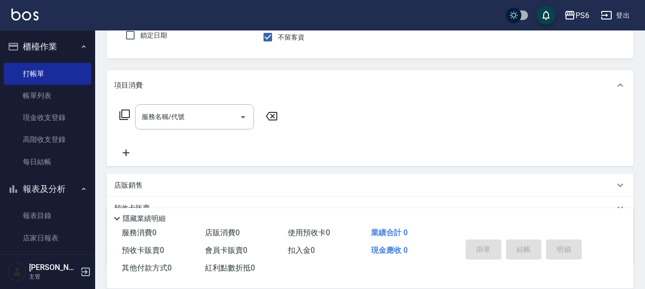
scroll to position [95, 0]
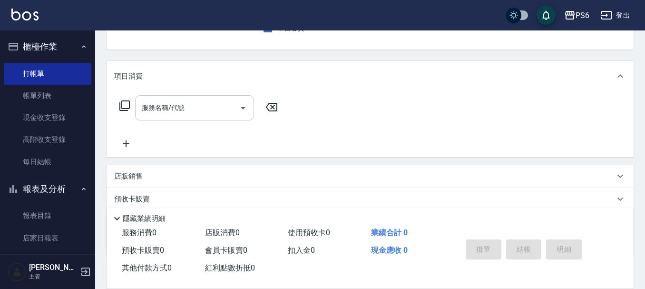
click at [227, 115] on input "服務名稱/代號" at bounding box center [187, 107] width 96 height 17
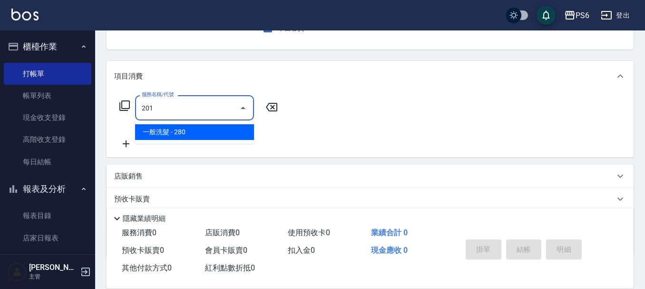
type input "一般洗髮(201)"
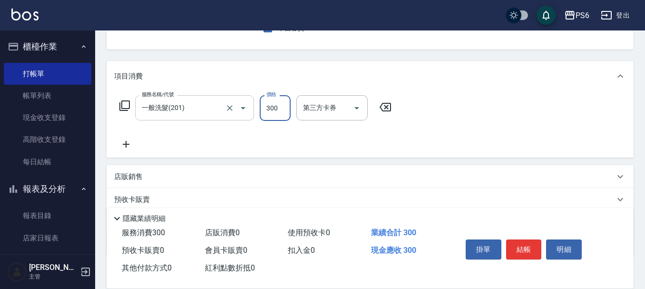
type input "300"
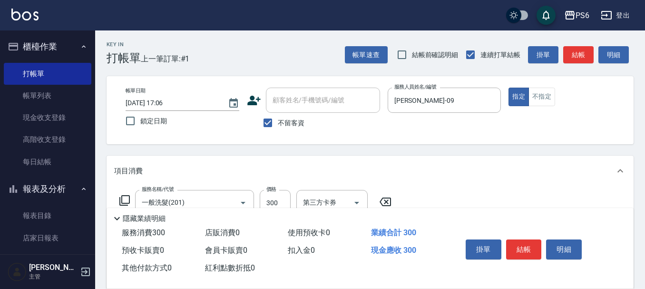
scroll to position [0, 0]
click at [519, 250] on button "結帳" at bounding box center [524, 249] width 36 height 20
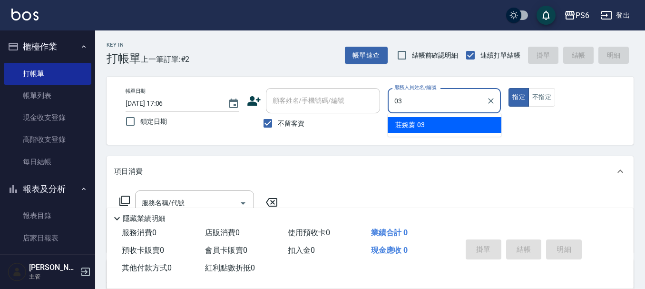
type input "莊婉蓁-03"
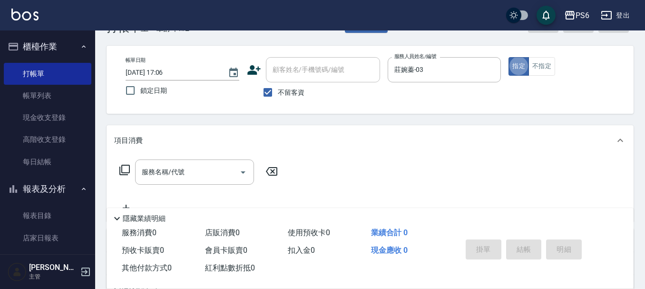
scroll to position [48, 0]
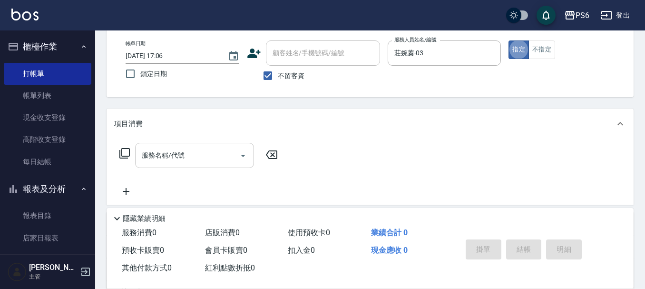
click at [232, 152] on input "服務名稱/代號" at bounding box center [187, 155] width 96 height 17
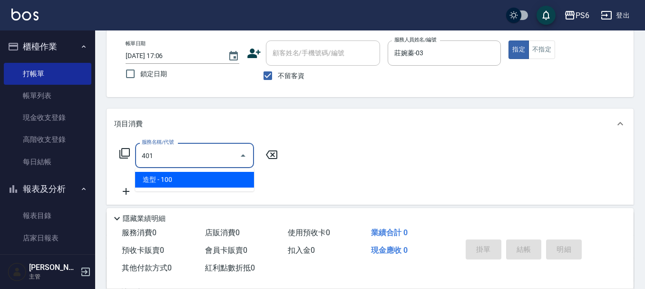
type input "造型(401)"
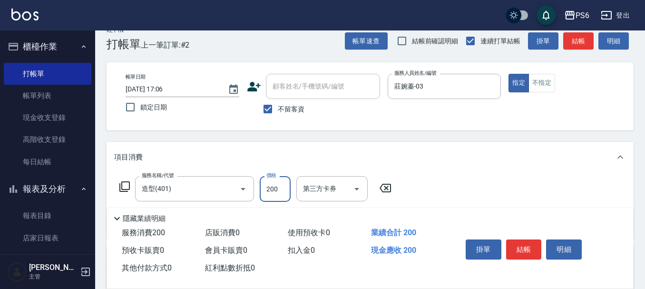
scroll to position [0, 0]
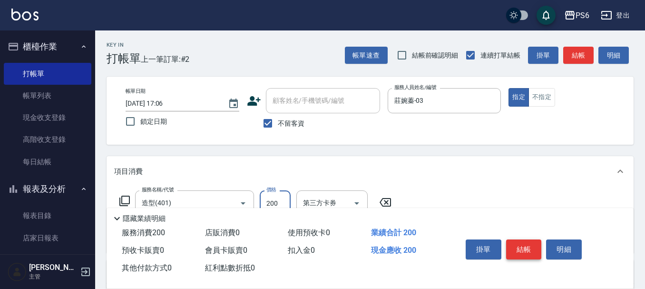
type input "200"
click at [524, 246] on button "結帳" at bounding box center [524, 249] width 36 height 20
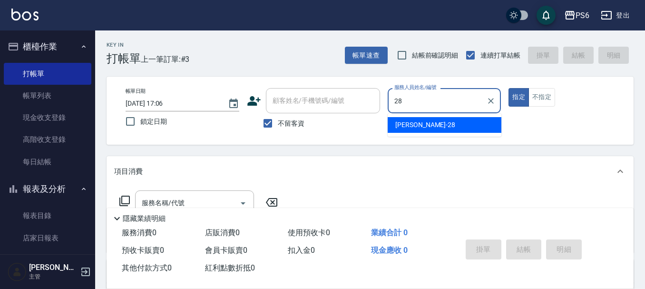
type input "[PERSON_NAME]-28"
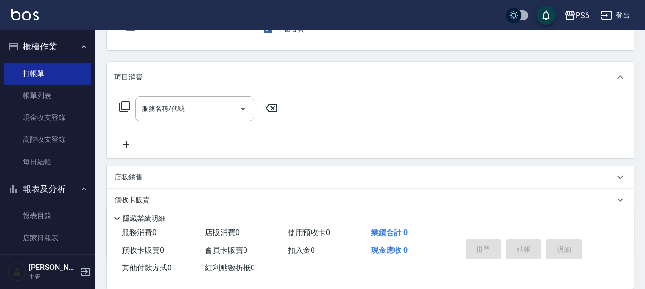
scroll to position [95, 0]
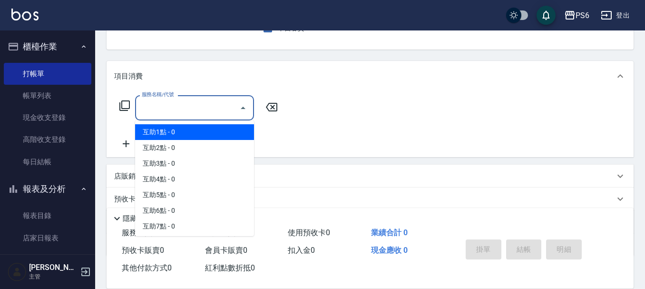
click at [205, 114] on input "服務名稱/代號" at bounding box center [187, 107] width 96 height 17
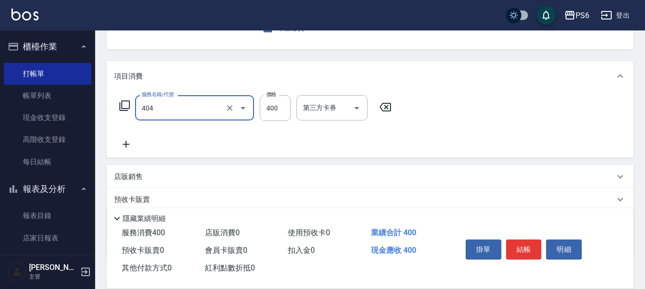
type input "B級剪髮(404)"
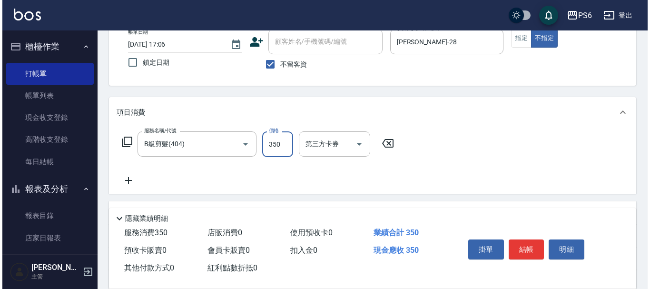
scroll to position [0, 0]
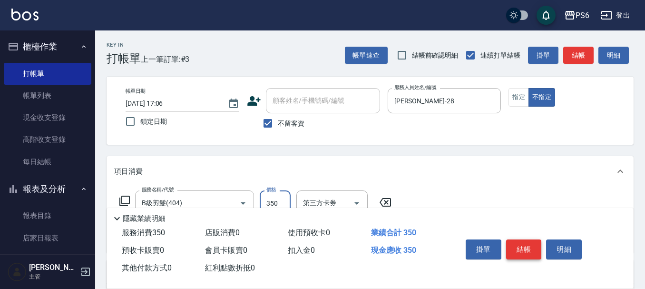
type input "350"
click at [527, 247] on button "結帳" at bounding box center [524, 249] width 36 height 20
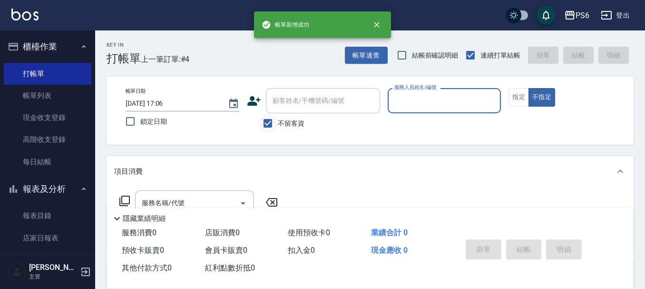
click at [264, 116] on input "不留客資" at bounding box center [268, 123] width 20 height 20
checkbox input "false"
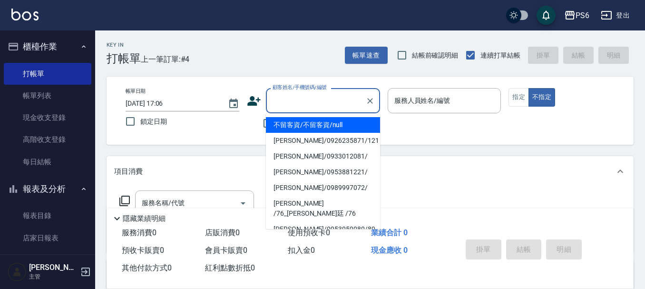
click at [288, 106] on input "顧客姓名/手機號碼/編號" at bounding box center [315, 100] width 91 height 17
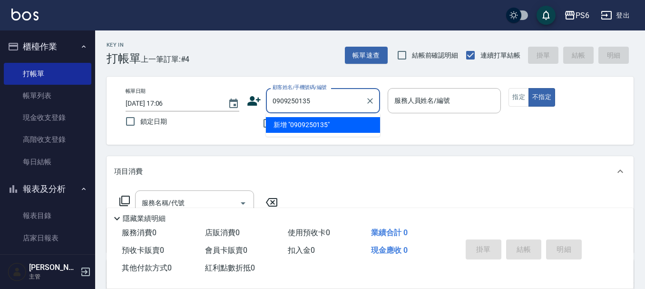
click at [307, 128] on li "新增 "0909250135"" at bounding box center [323, 125] width 114 height 16
type input "0909250135"
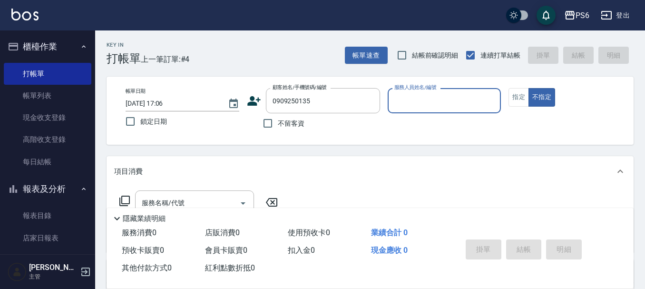
click at [250, 98] on icon at bounding box center [253, 101] width 13 height 10
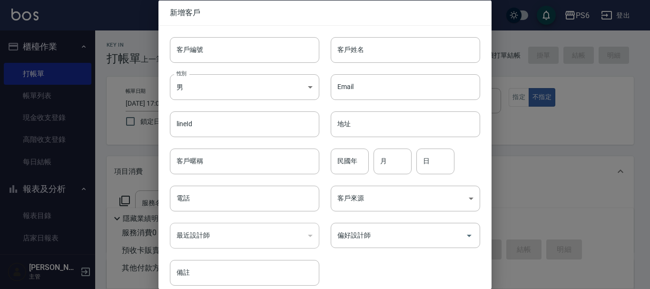
type input "0909250135"
click at [367, 54] on input "客戶姓名" at bounding box center [405, 50] width 149 height 26
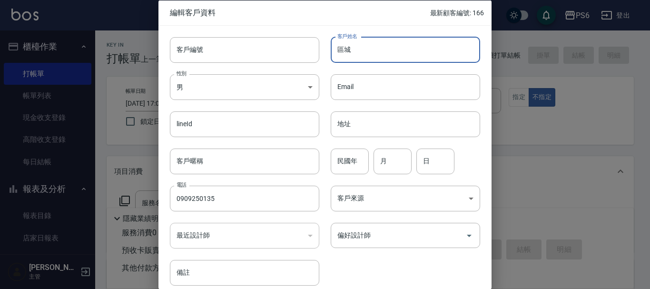
type input "區"
click at [358, 58] on input "屈" at bounding box center [405, 50] width 149 height 26
click at [358, 56] on input "屈成" at bounding box center [405, 50] width 149 height 26
click at [371, 47] on input "屈四四" at bounding box center [405, 50] width 149 height 26
type input "屈臣氏"
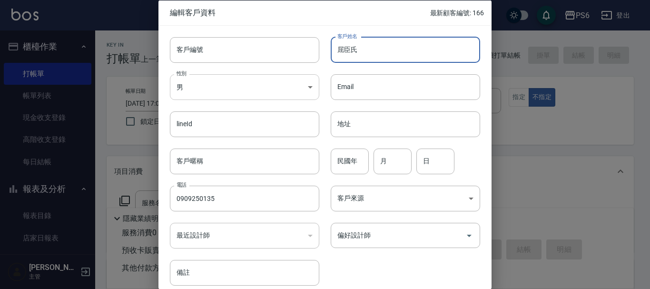
click at [271, 90] on body "PS6 登出 櫃檯作業 打帳單 帳單列表 現金收支登錄 高階收支登錄 每日結帳 報表及分析 報表目錄 店家日報表 互助日報表 互助排行榜 互助點數明細 設計師…" at bounding box center [325, 232] width 650 height 465
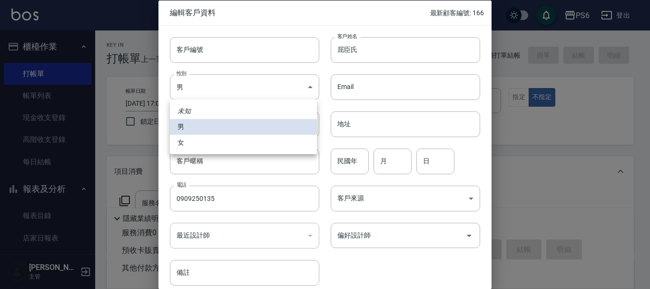
click at [219, 137] on li "女" at bounding box center [243, 143] width 147 height 16
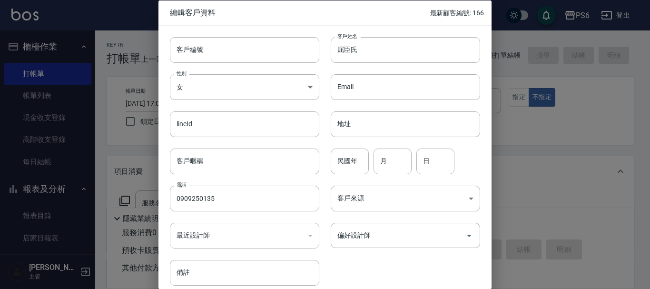
type input "[DEMOGRAPHIC_DATA]"
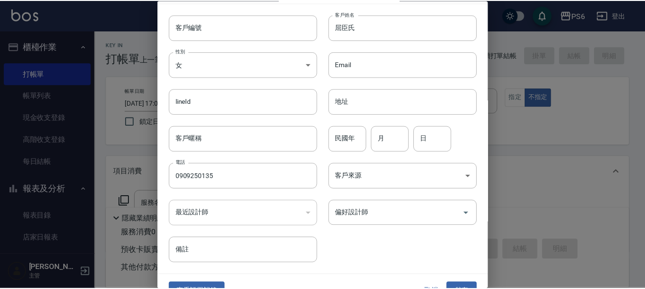
scroll to position [41, 0]
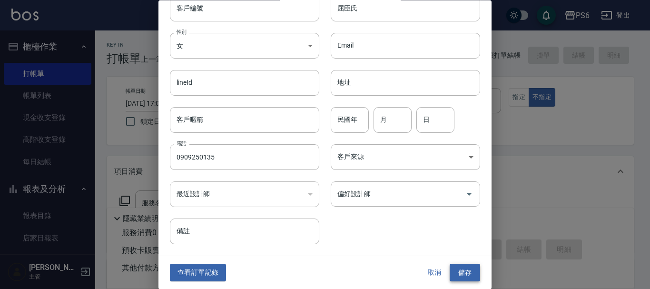
click at [457, 272] on button "儲存" at bounding box center [465, 273] width 30 height 18
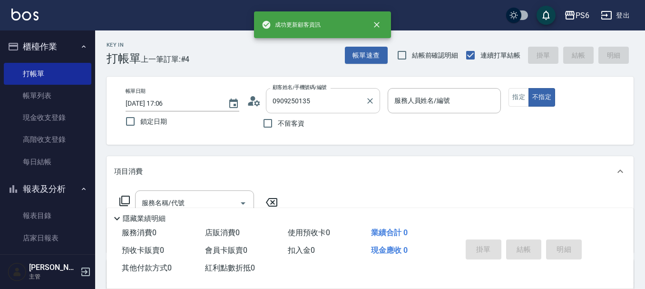
click at [312, 104] on input "0909250135" at bounding box center [315, 100] width 91 height 17
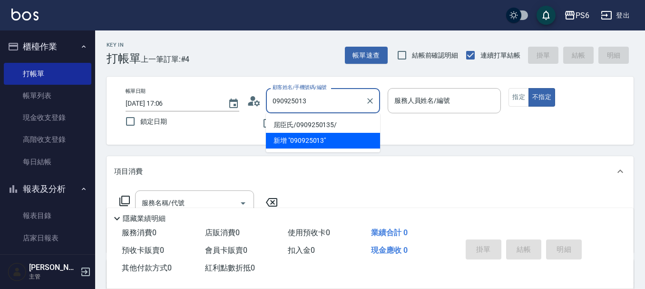
click at [347, 124] on li "屈臣氏/0909250135/" at bounding box center [323, 125] width 114 height 16
type input "屈臣氏/0909250135/"
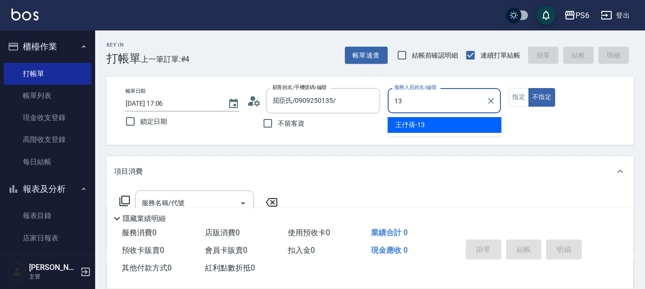
type input "[PERSON_NAME]-13"
type button "false"
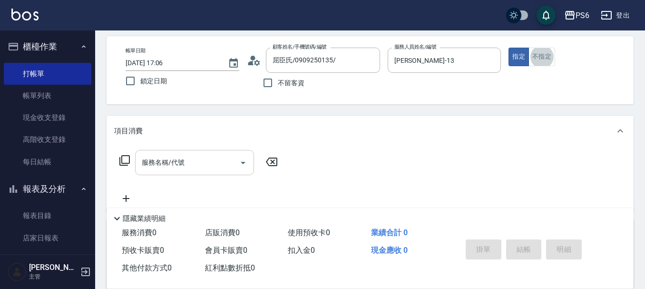
scroll to position [95, 0]
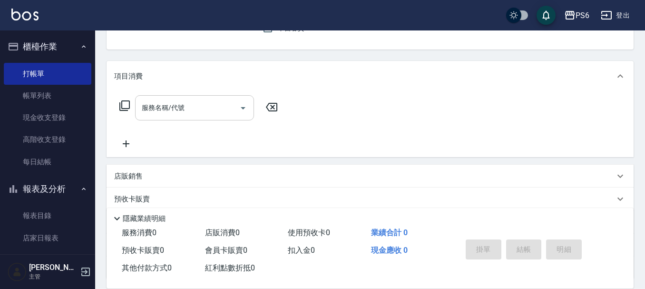
click at [174, 108] on div "服務名稱/代號 服務名稱/代號" at bounding box center [194, 107] width 119 height 25
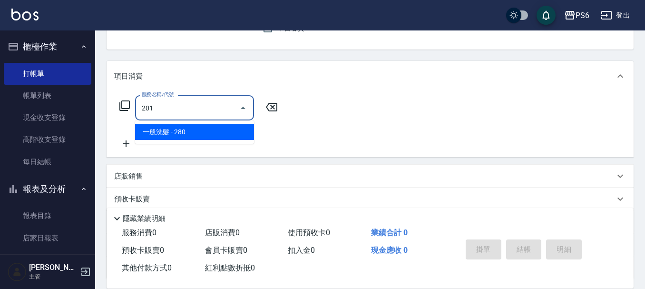
type input "一般洗髮(201)"
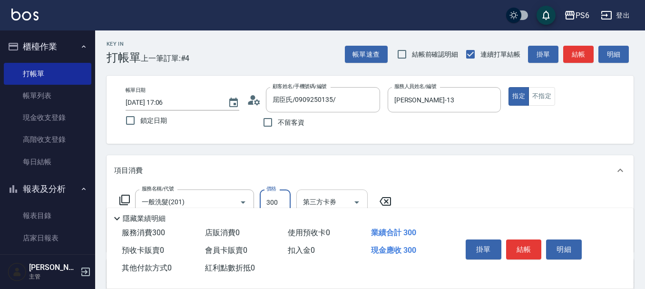
scroll to position [0, 0]
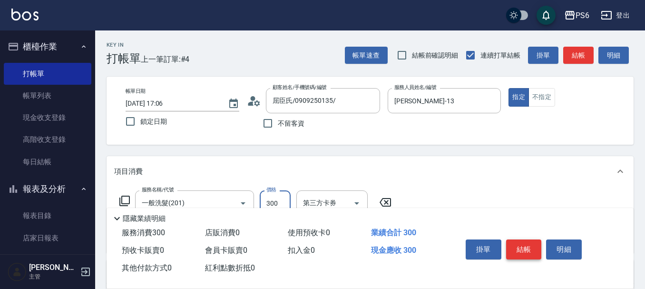
type input "300"
click at [514, 247] on button "結帳" at bounding box center [524, 249] width 36 height 20
type input "[DATE] 17:08"
